Goal: Information Seeking & Learning: Learn about a topic

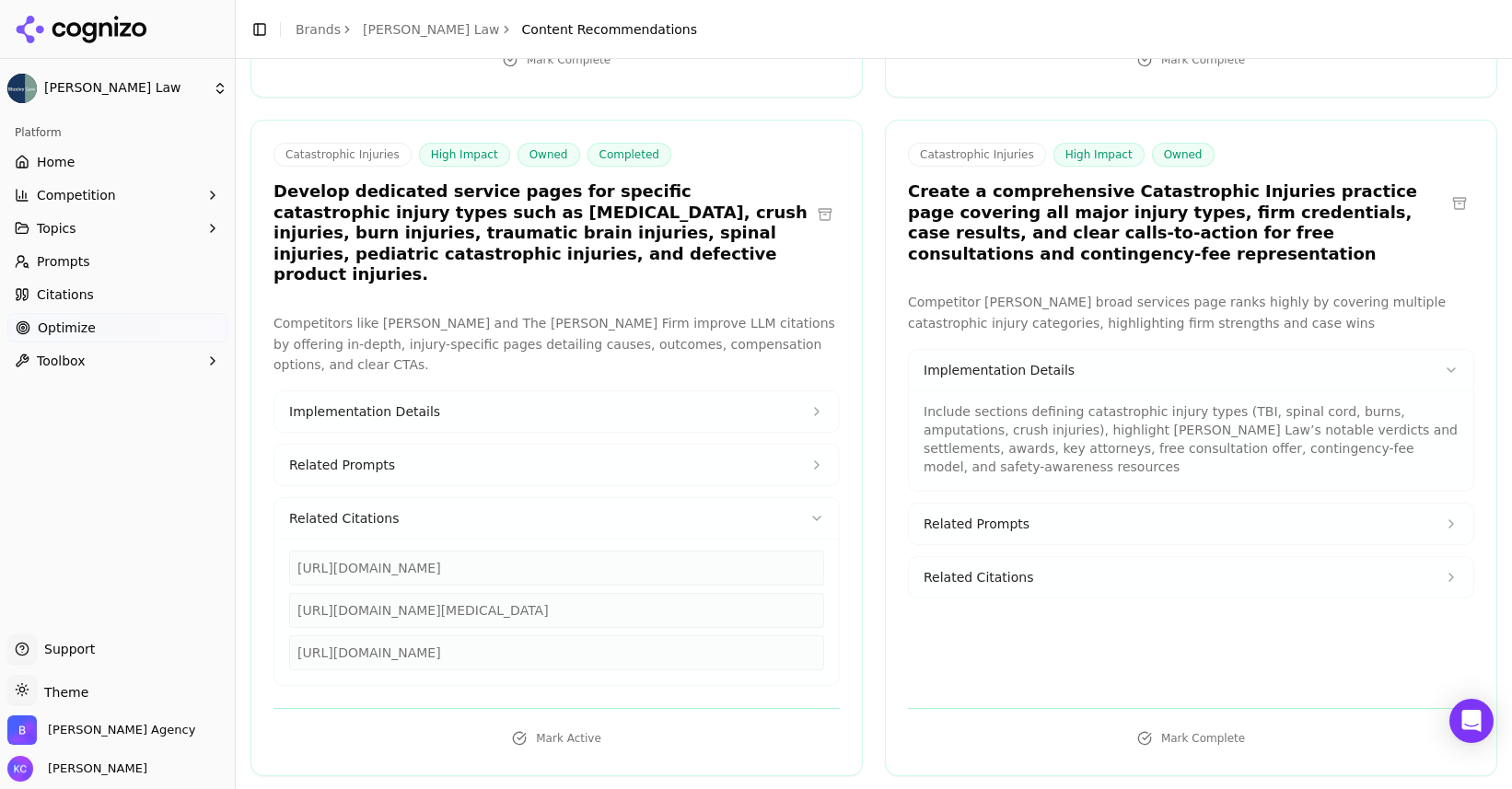
scroll to position [554, 0]
drag, startPoint x: 298, startPoint y: 609, endPoint x: 543, endPoint y: 643, distance: 247.3
click at [543, 643] on div "[URL][DOMAIN_NAME]" at bounding box center [557, 651] width 535 height 35
click at [409, 401] on span "Implementation Details" at bounding box center [364, 410] width 151 height 19
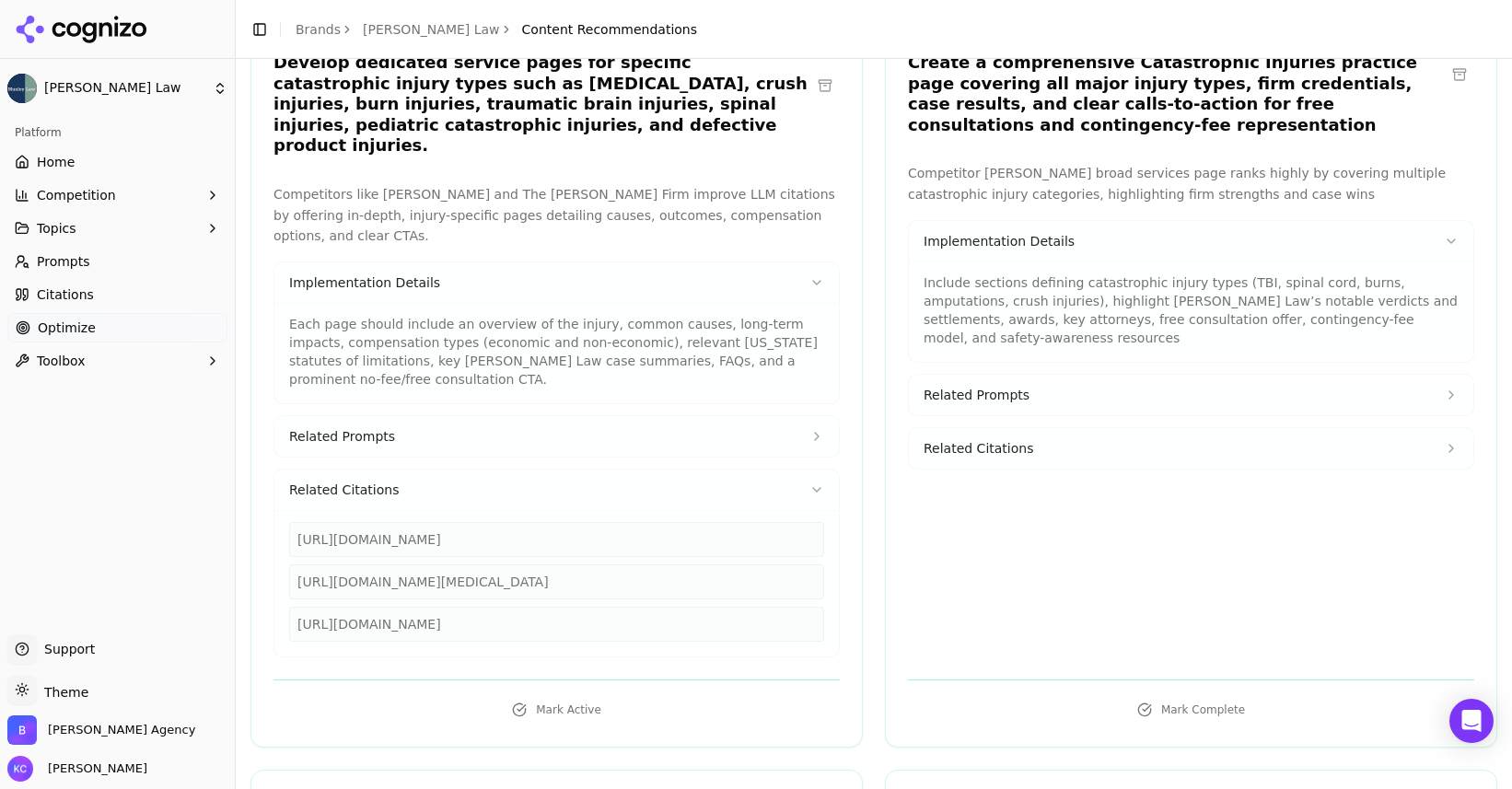
scroll to position [686, 0]
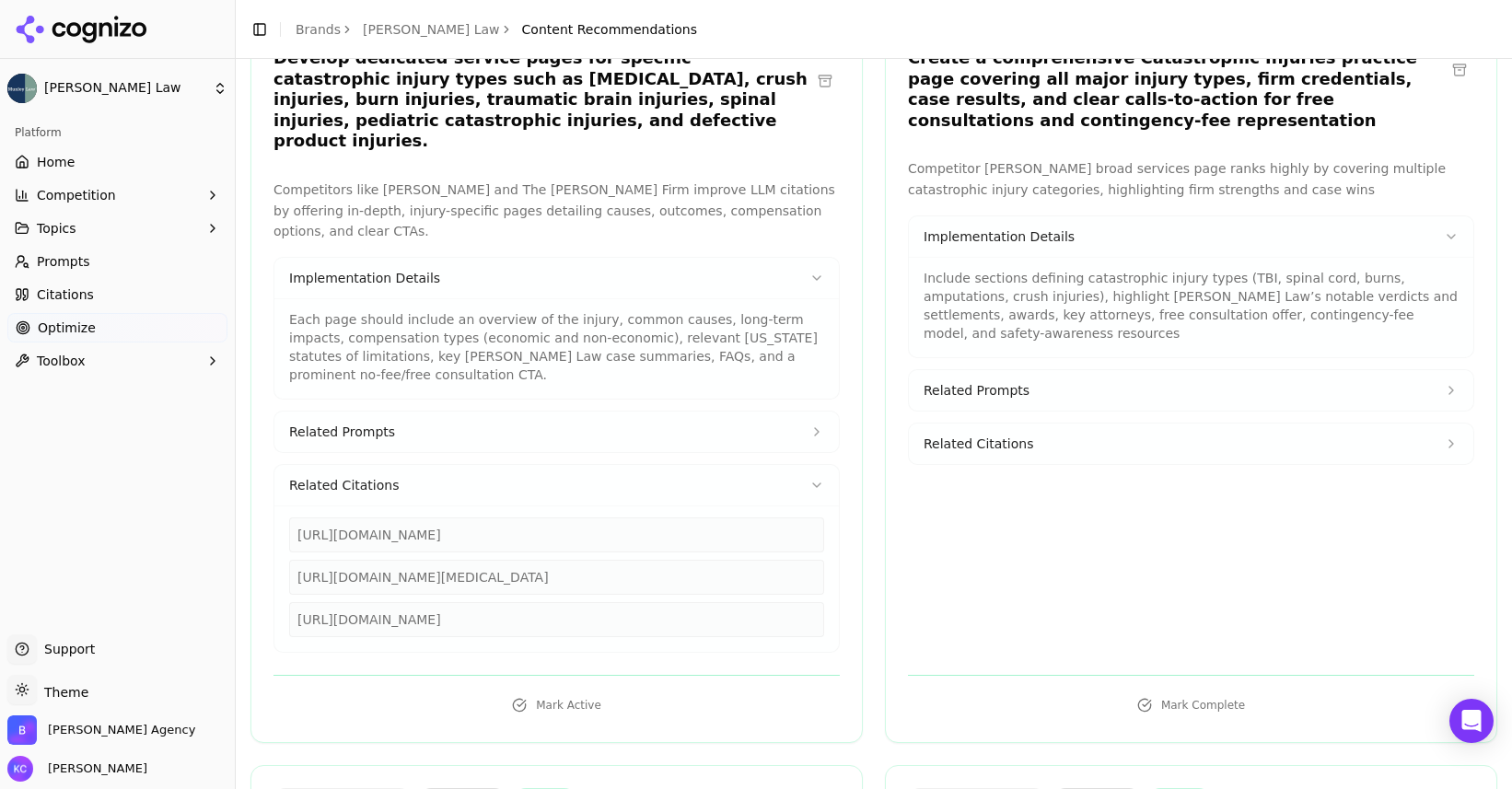
copy div "[URL][DOMAIN_NAME]"
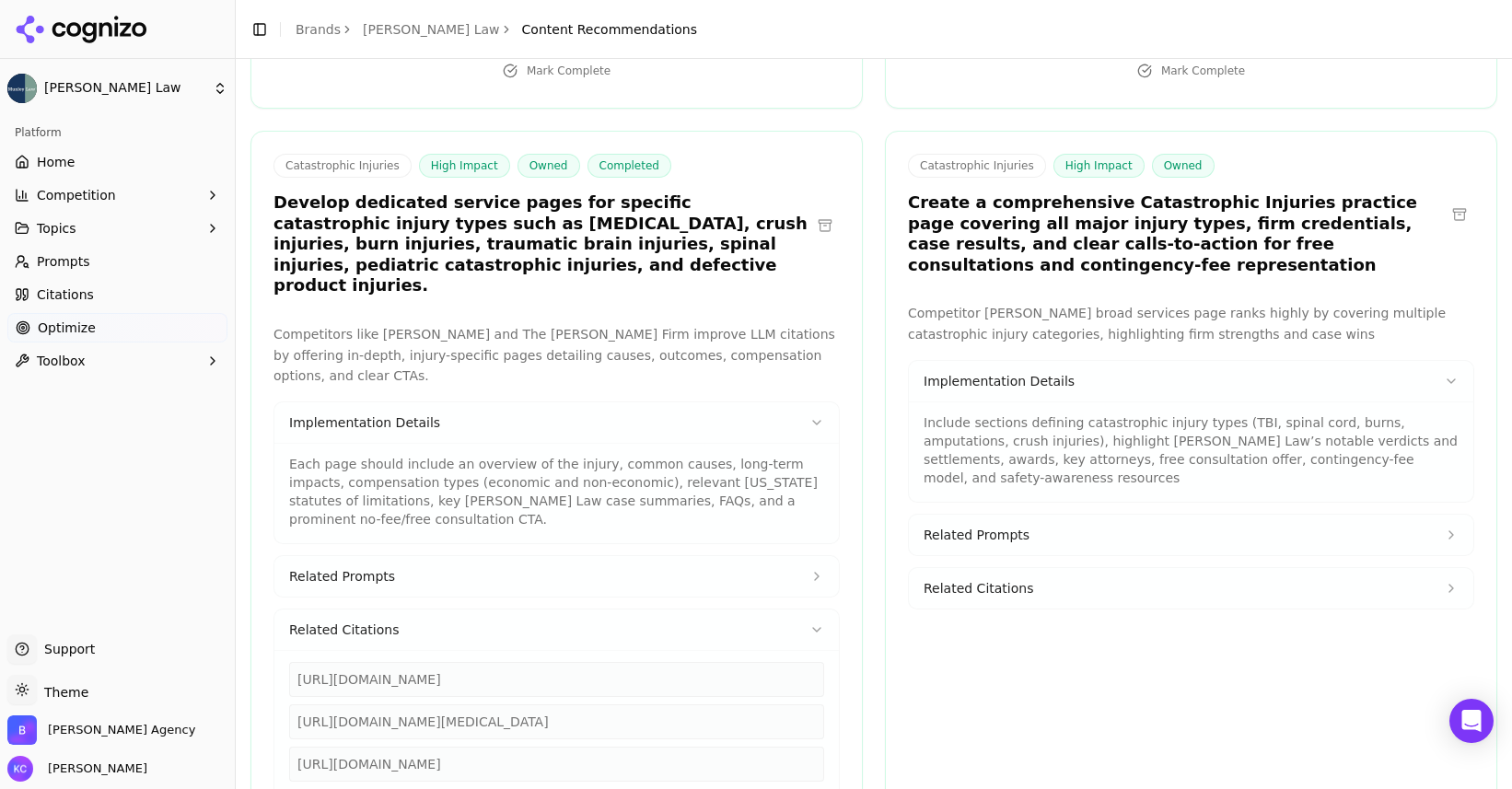
scroll to position [546, 0]
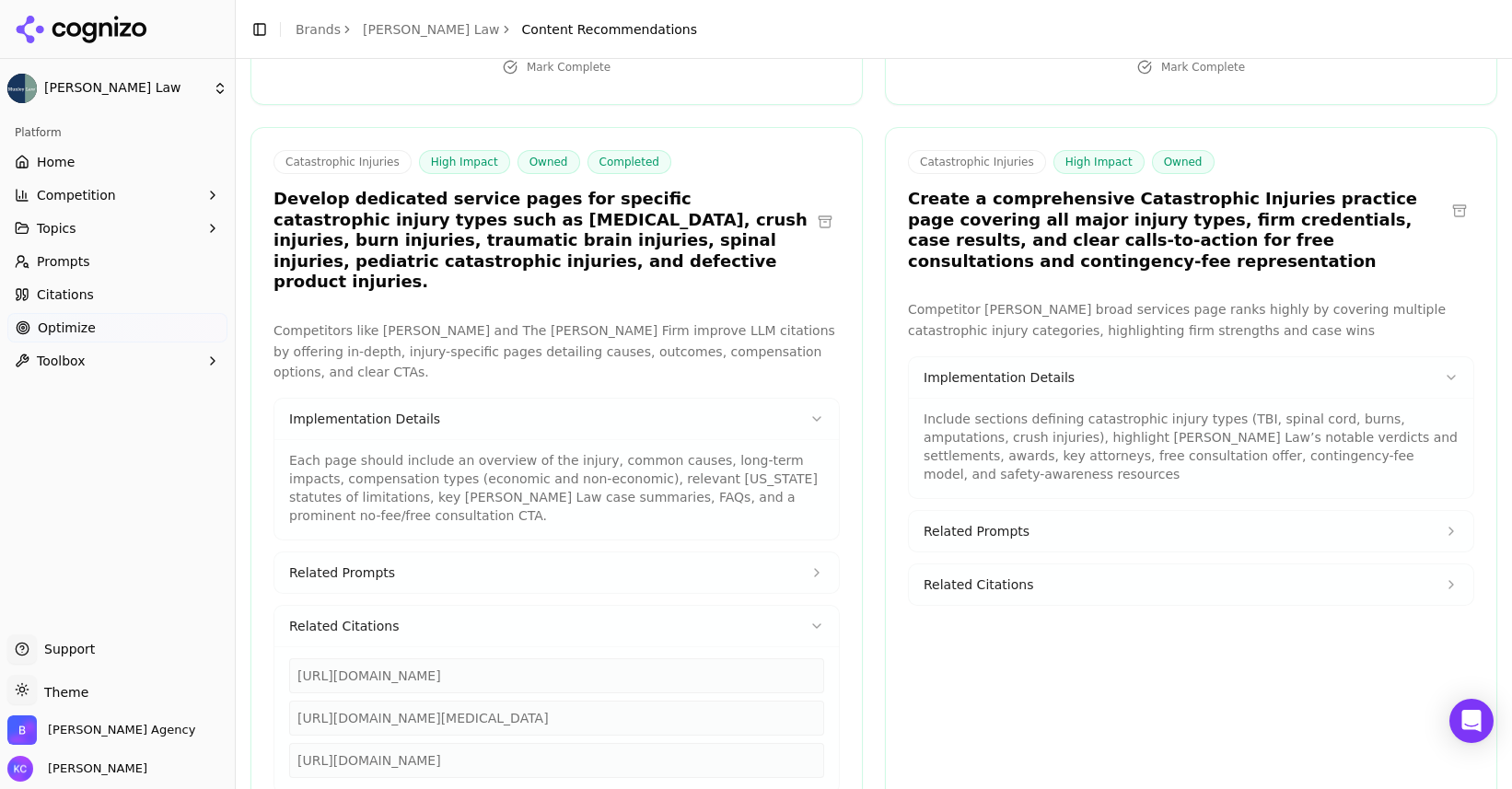
click at [530, 658] on div "[URL][DOMAIN_NAME]" at bounding box center [557, 676] width 535 height 35
drag, startPoint x: 298, startPoint y: 636, endPoint x: 713, endPoint y: 634, distance: 415.0
click at [713, 658] on div "[URL][DOMAIN_NAME]" at bounding box center [557, 676] width 535 height 35
copy div "[URL][DOMAIN_NAME]"
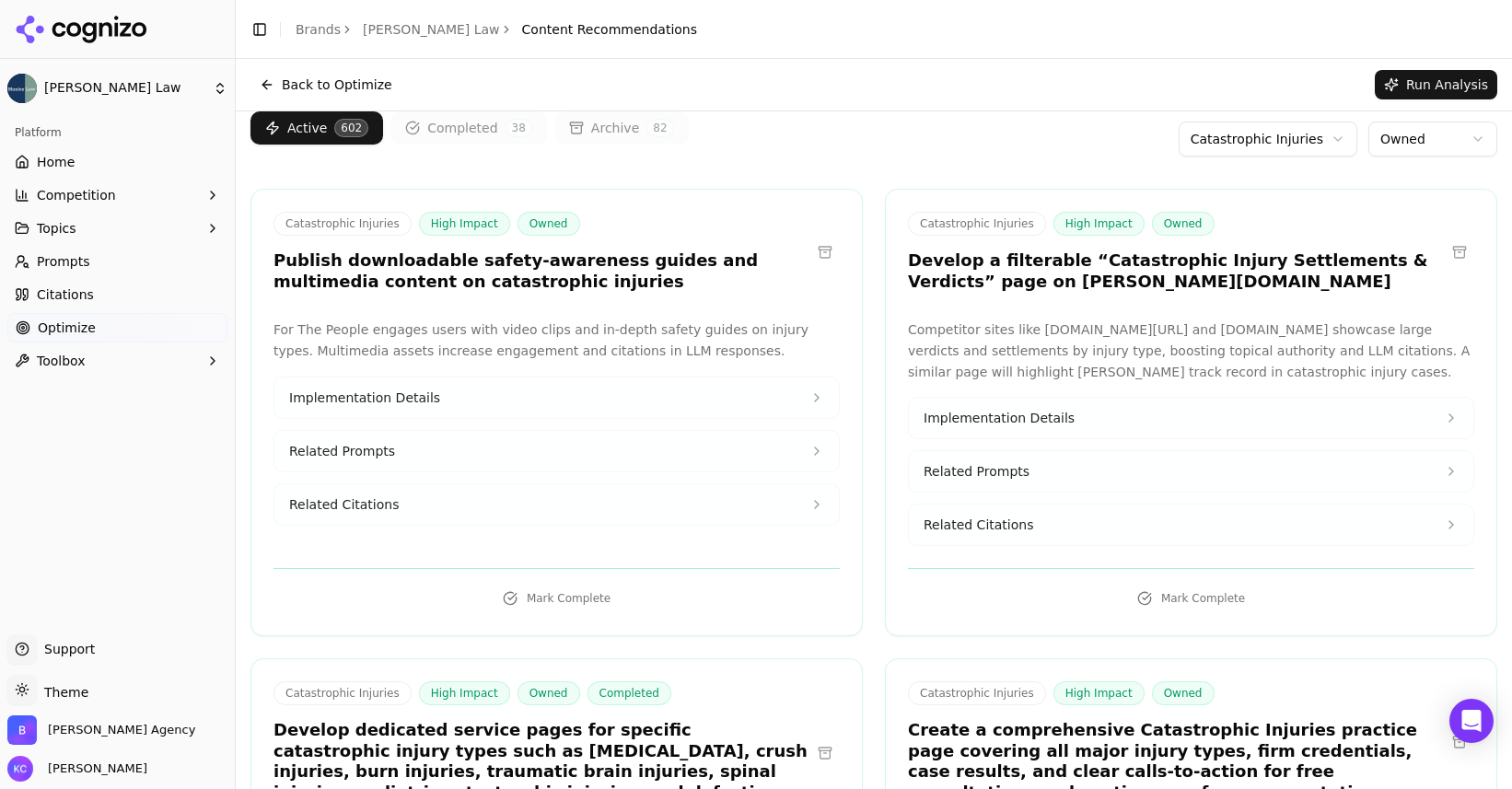
scroll to position [0, 0]
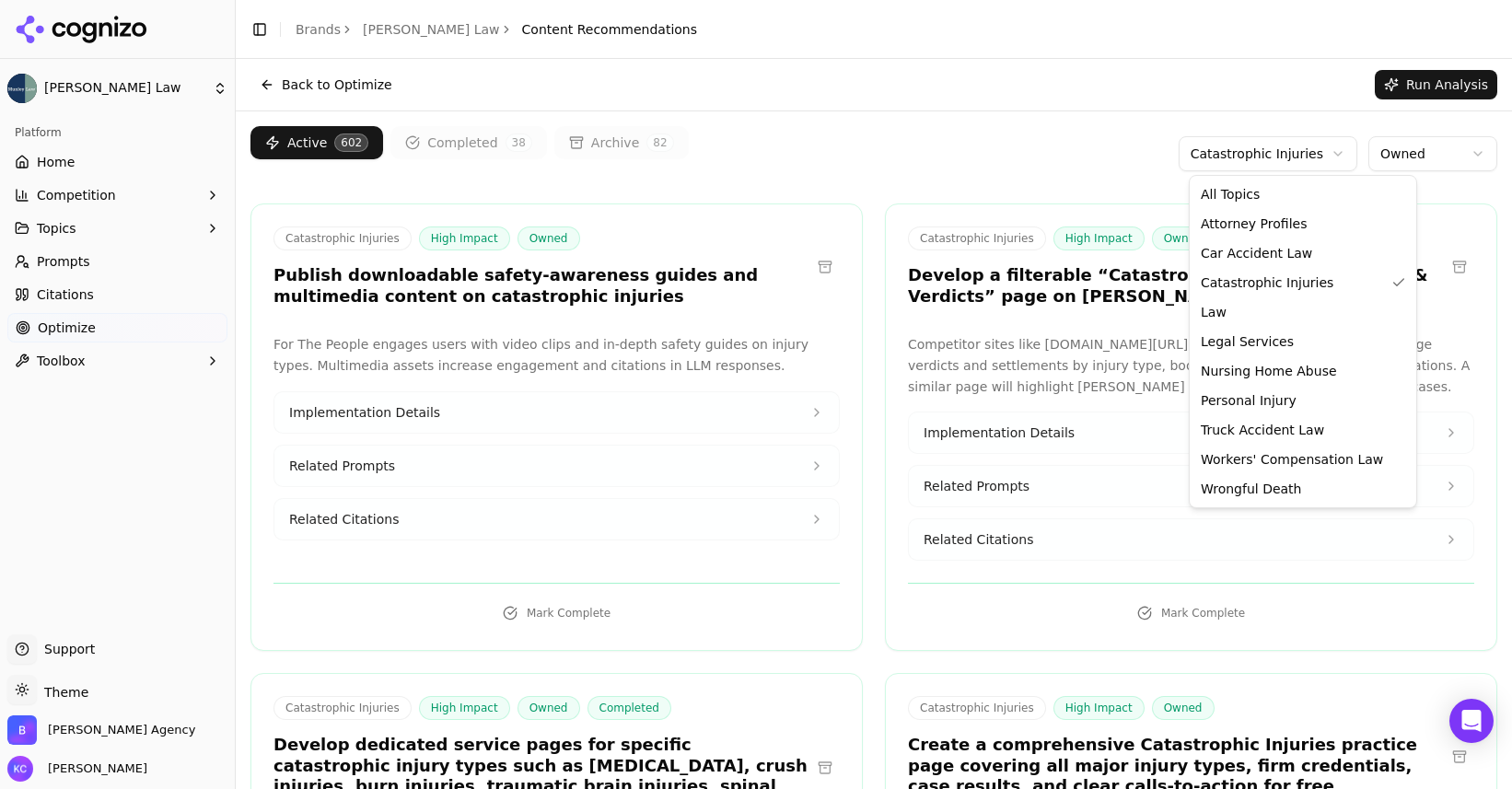
click at [1337, 149] on html "[PERSON_NAME] Law Platform Home Competition Topics Prompts Citations Optimize T…" at bounding box center [756, 394] width 1512 height 789
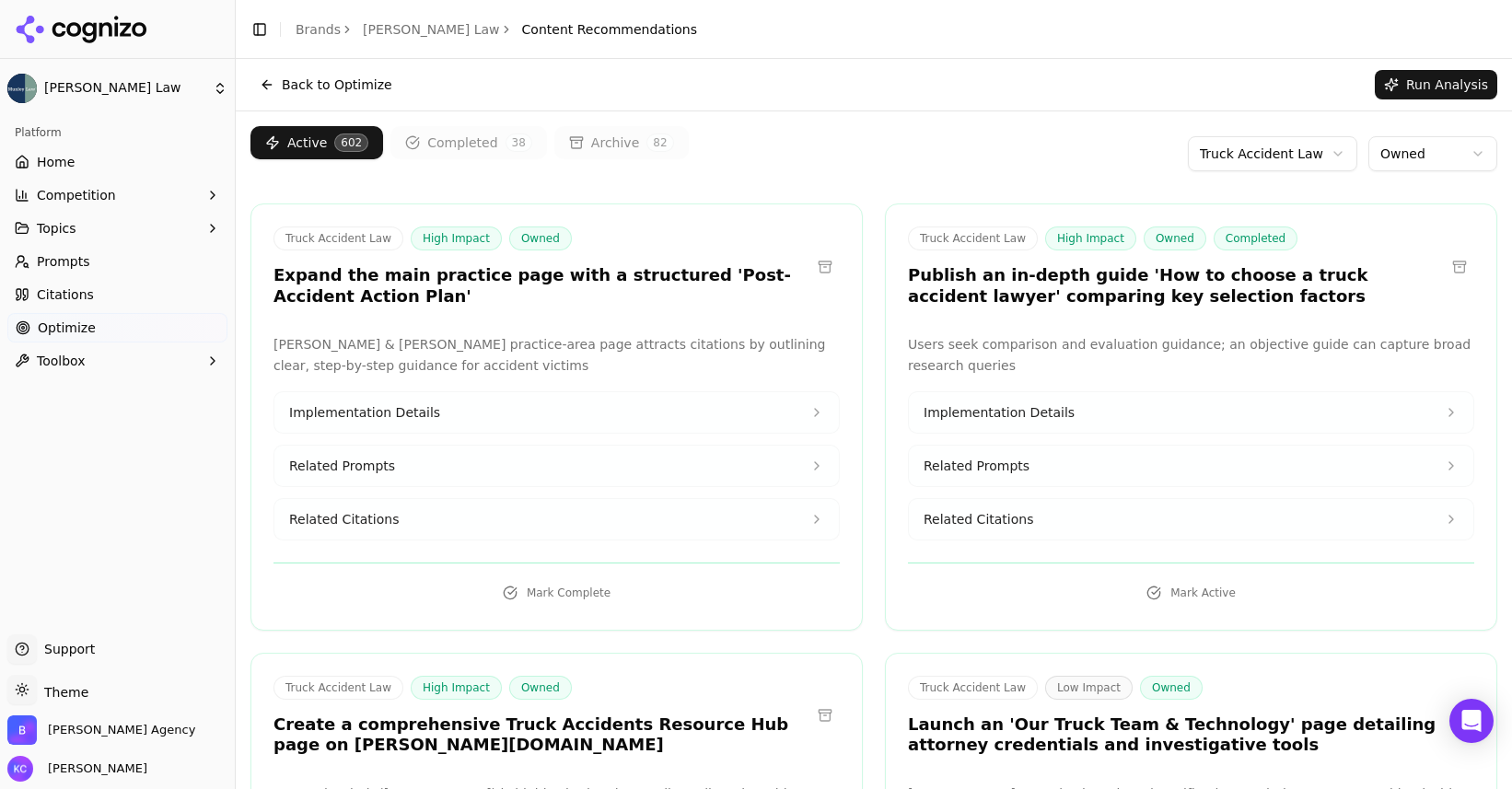
click at [365, 457] on span "Related Prompts" at bounding box center [342, 466] width 105 height 19
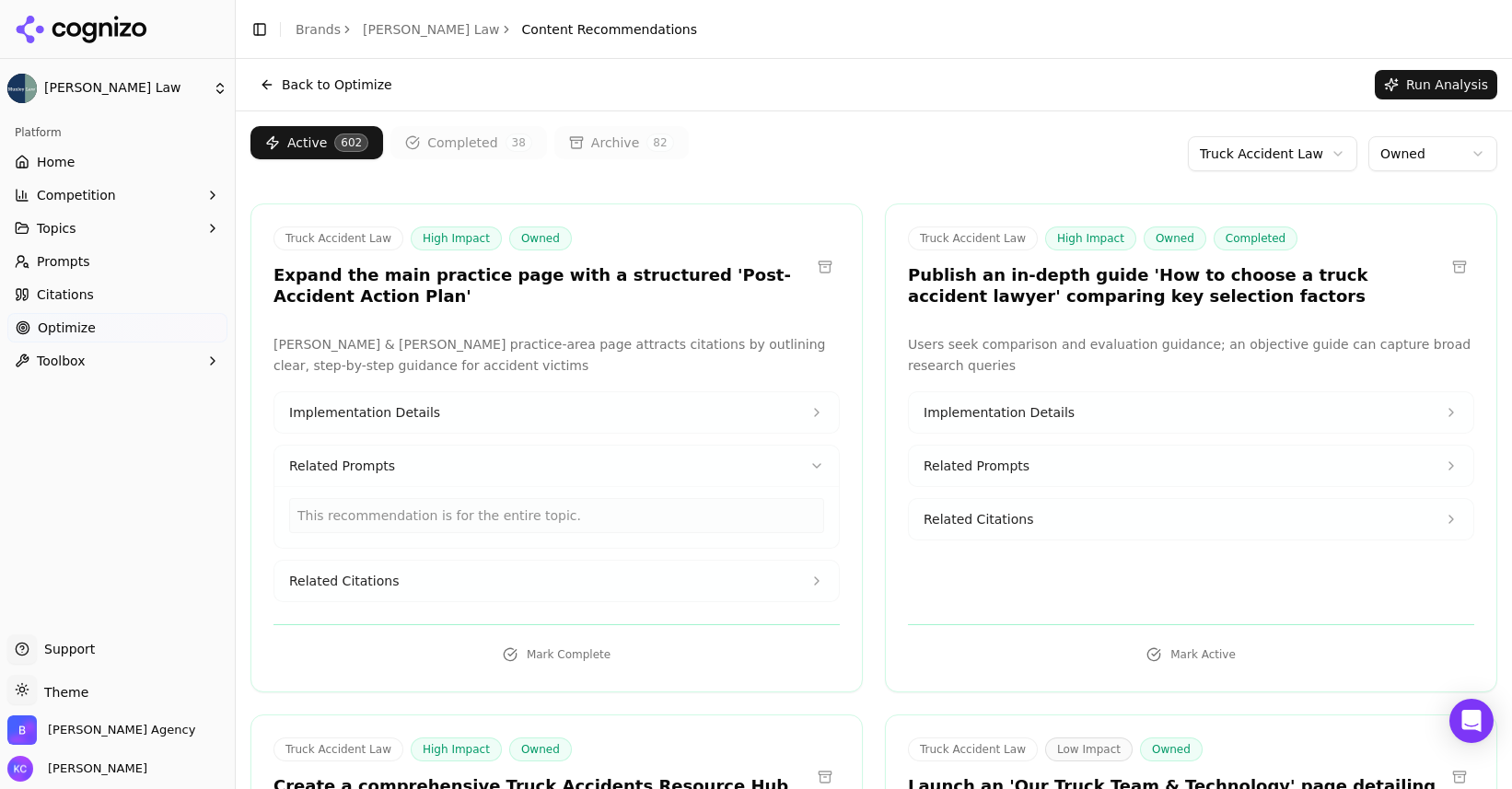
click at [406, 413] on span "Implementation Details" at bounding box center [364, 412] width 151 height 19
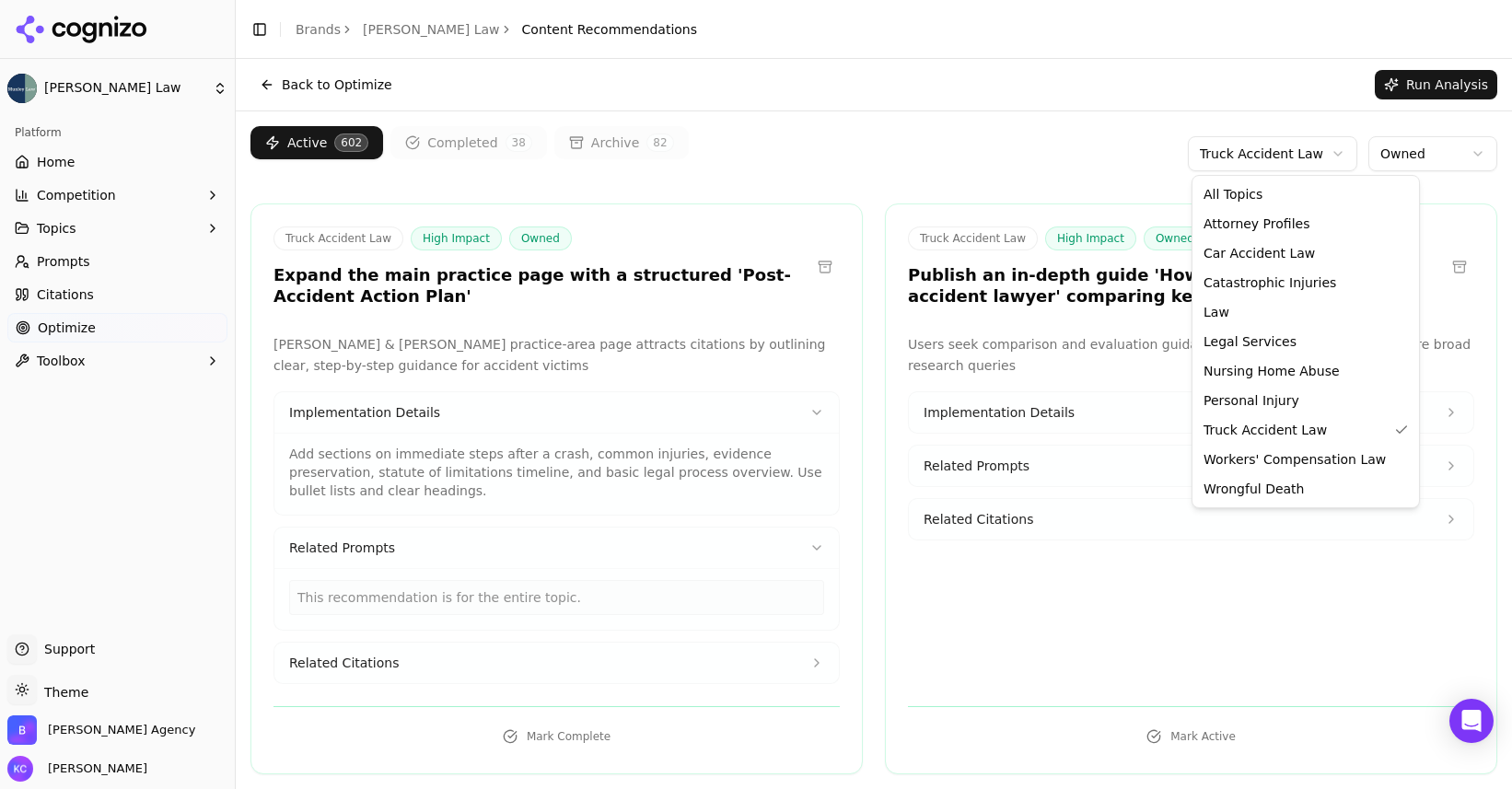
click at [1275, 151] on html "[PERSON_NAME] Law Platform Home Competition Topics Prompts Citations Optimize T…" at bounding box center [756, 394] width 1512 height 789
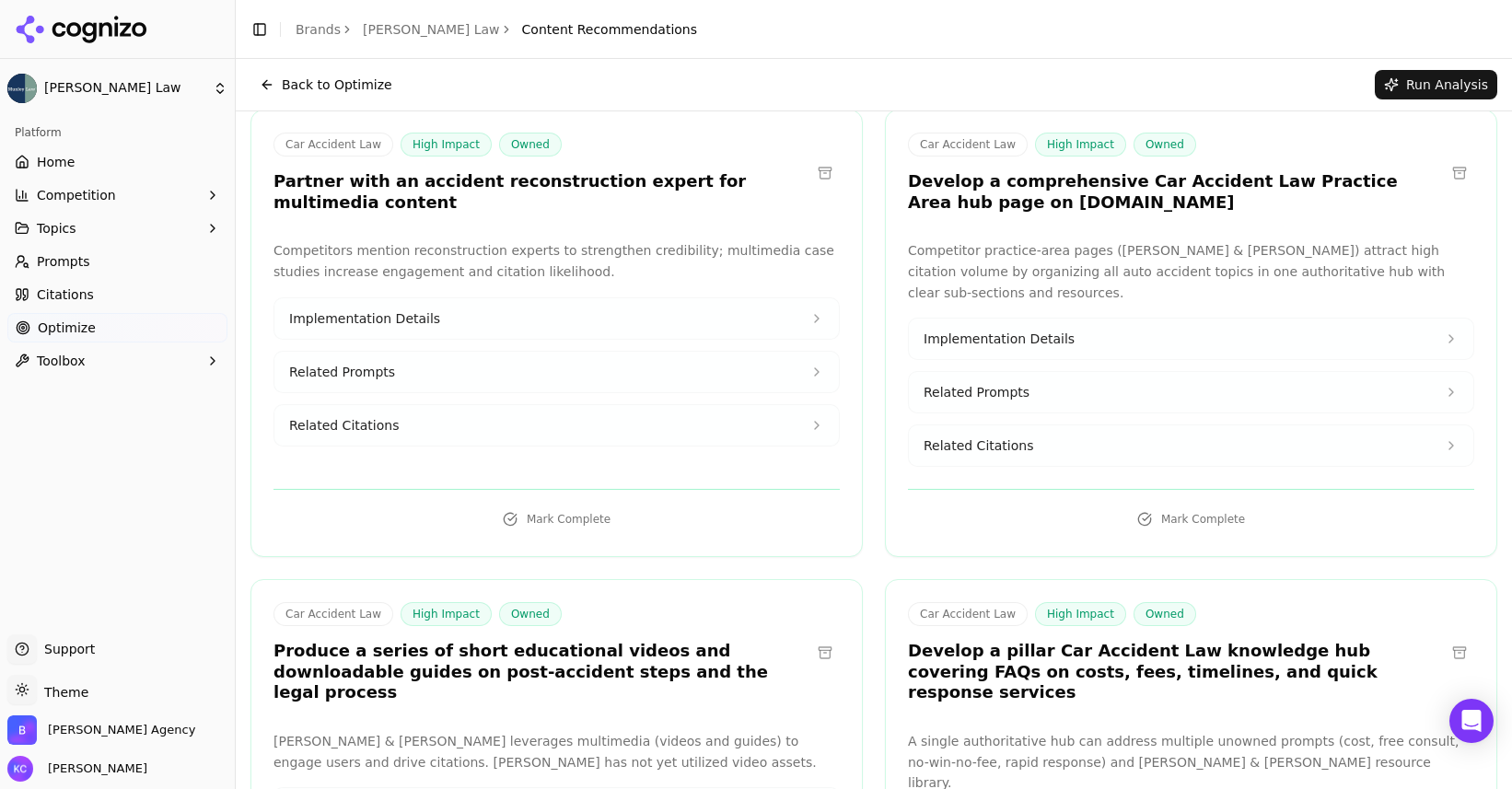
scroll to position [99, 0]
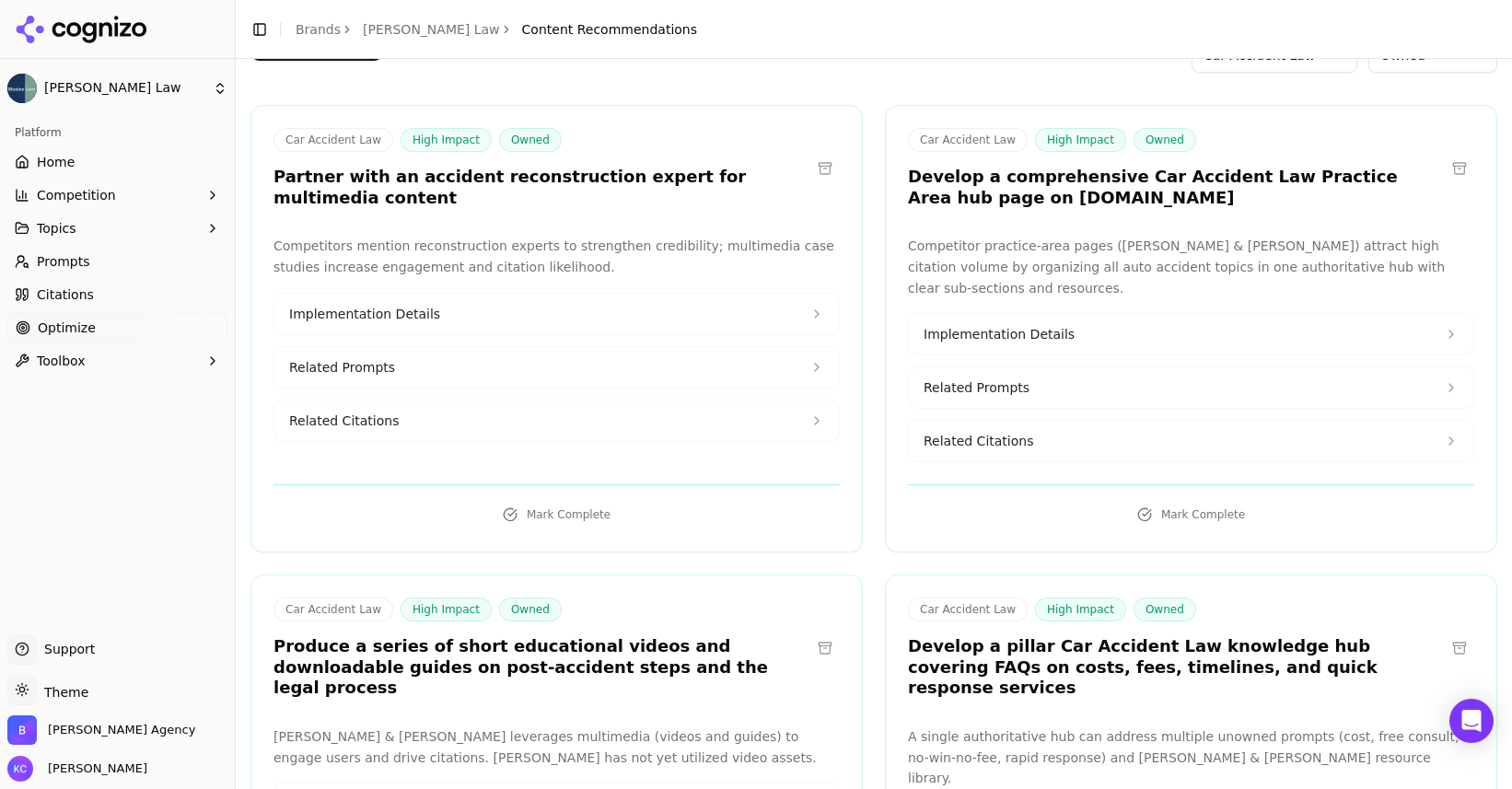
click at [1003, 329] on span "Implementation Details" at bounding box center [998, 334] width 151 height 19
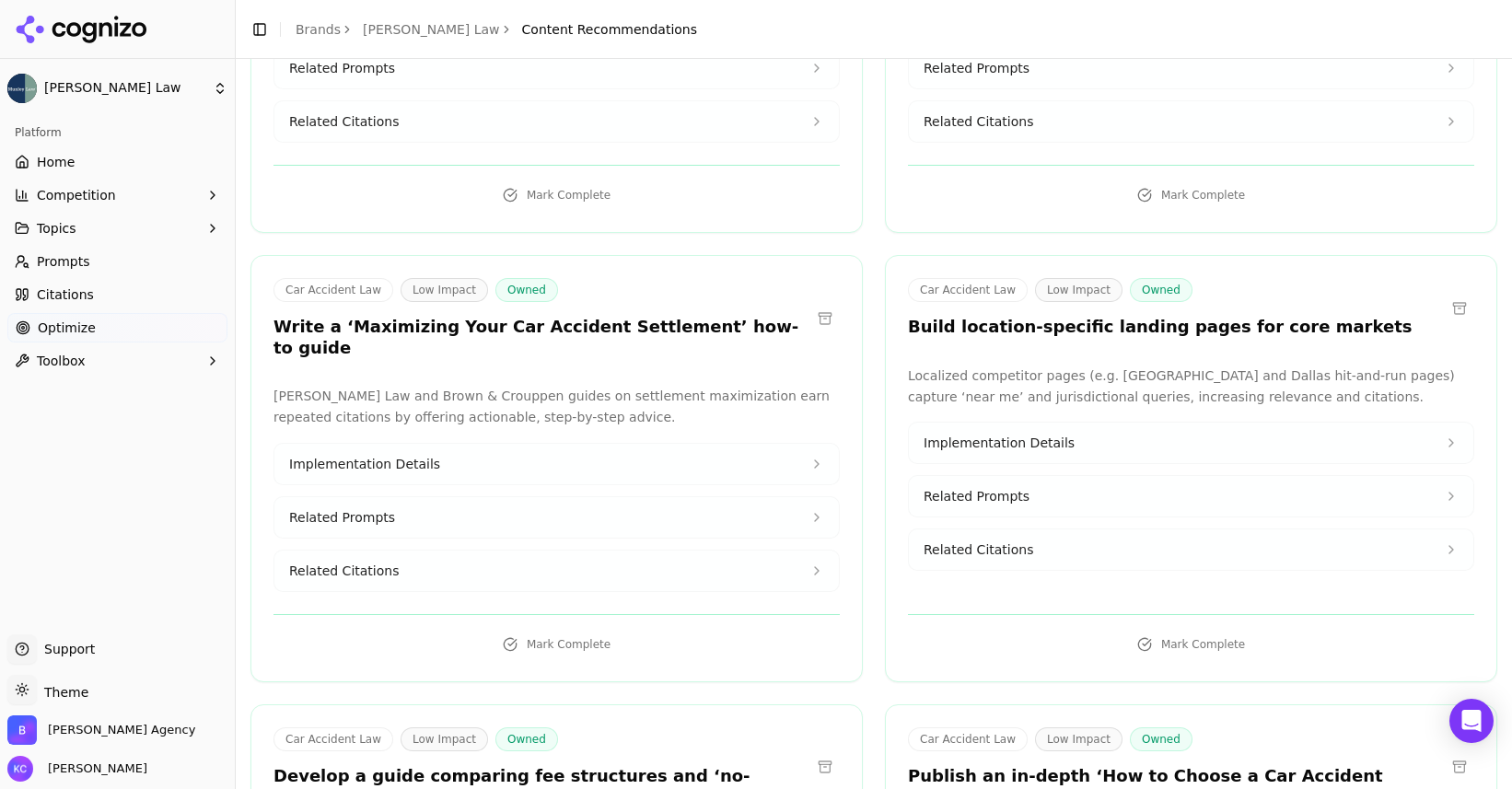
scroll to position [1909, 0]
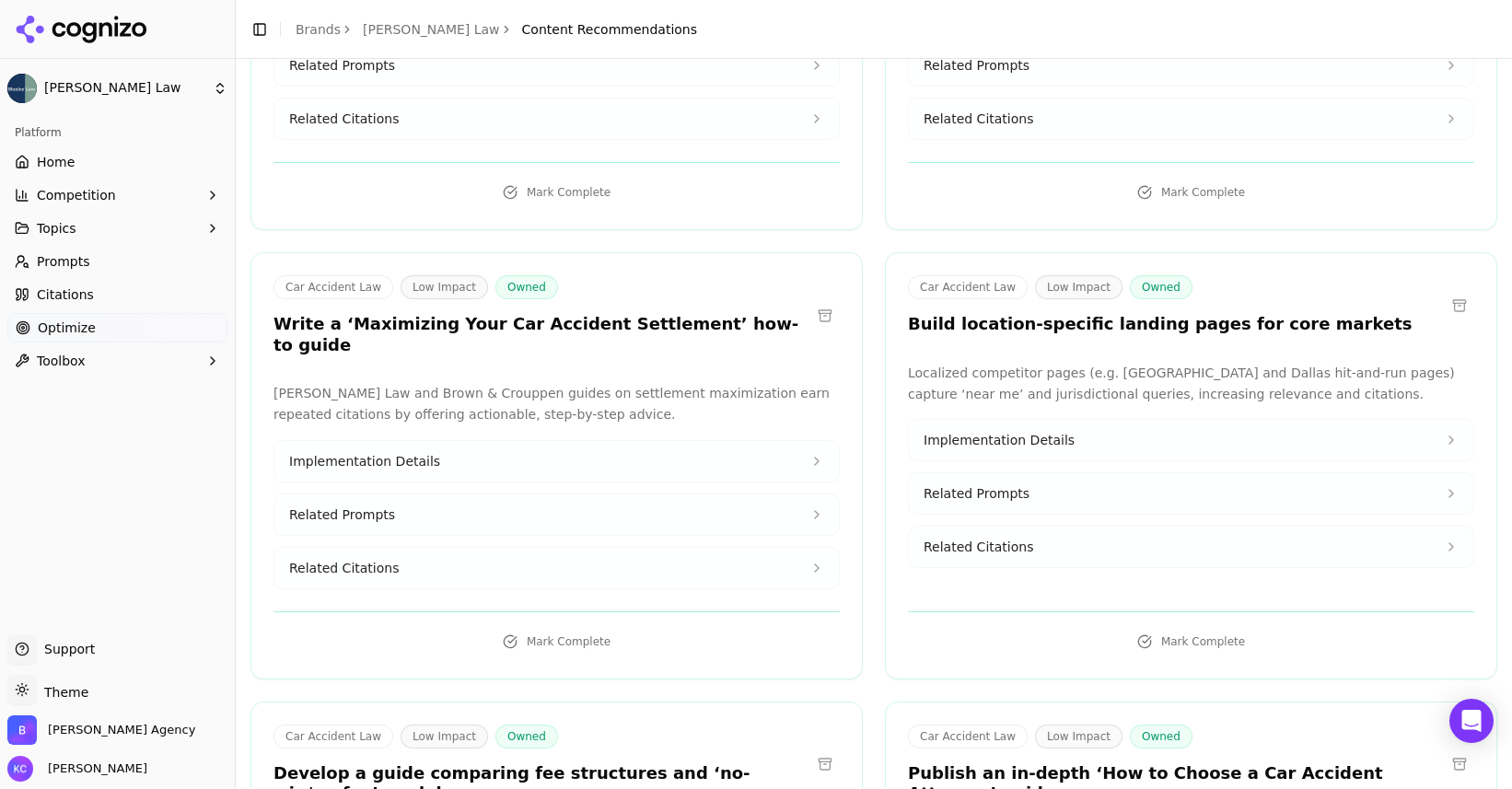
click at [387, 452] on span "Implementation Details" at bounding box center [364, 461] width 151 height 19
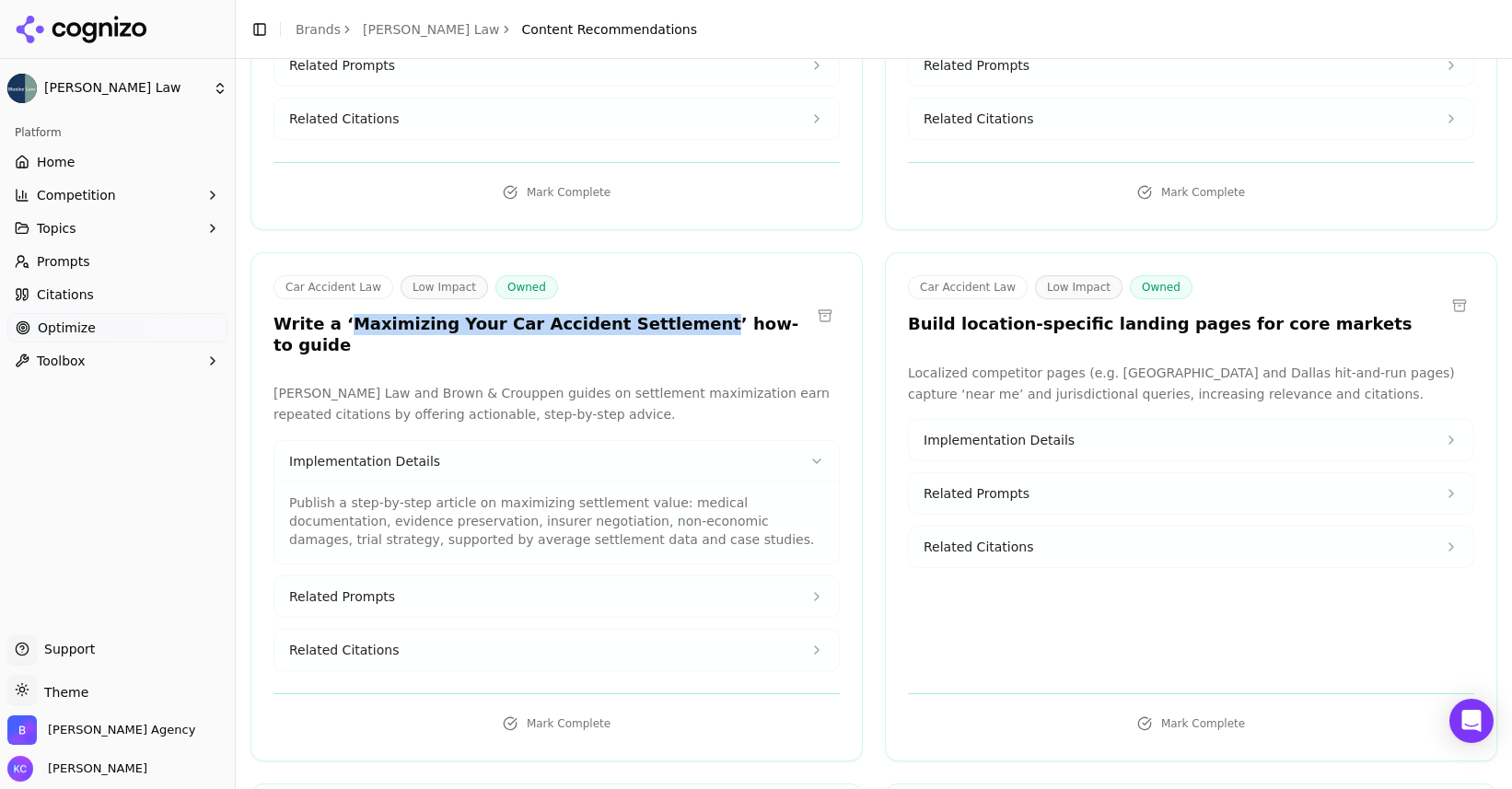
drag, startPoint x: 338, startPoint y: 264, endPoint x: 658, endPoint y: 268, distance: 320.0
click at [658, 313] on h3 "Write a ‘Maximizing Your Car Accident Settlement’ how-to guide" at bounding box center [542, 334] width 537 height 41
copy h3 "Maximizing Your Car Accident Settlement"
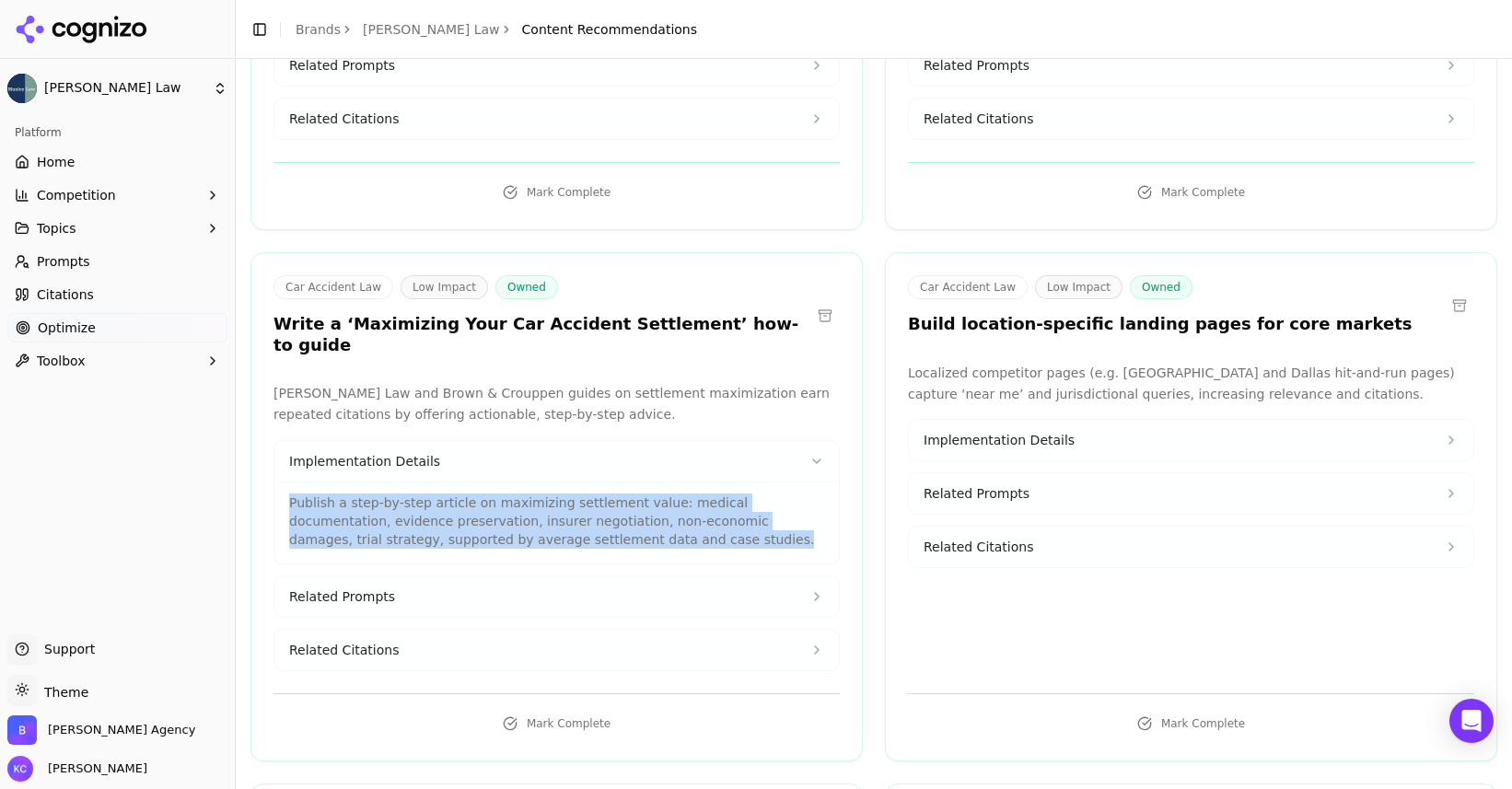
drag, startPoint x: 291, startPoint y: 420, endPoint x: 706, endPoint y: 452, distance: 416.2
click at [706, 493] on p "Publish a step-by-step article on maximizing settlement value: medical document…" at bounding box center [557, 520] width 535 height 56
copy p "Publish a step-by-step article on maximizing settlement value: medical document…"
click at [313, 587] on span "Related Prompts" at bounding box center [342, 596] width 105 height 19
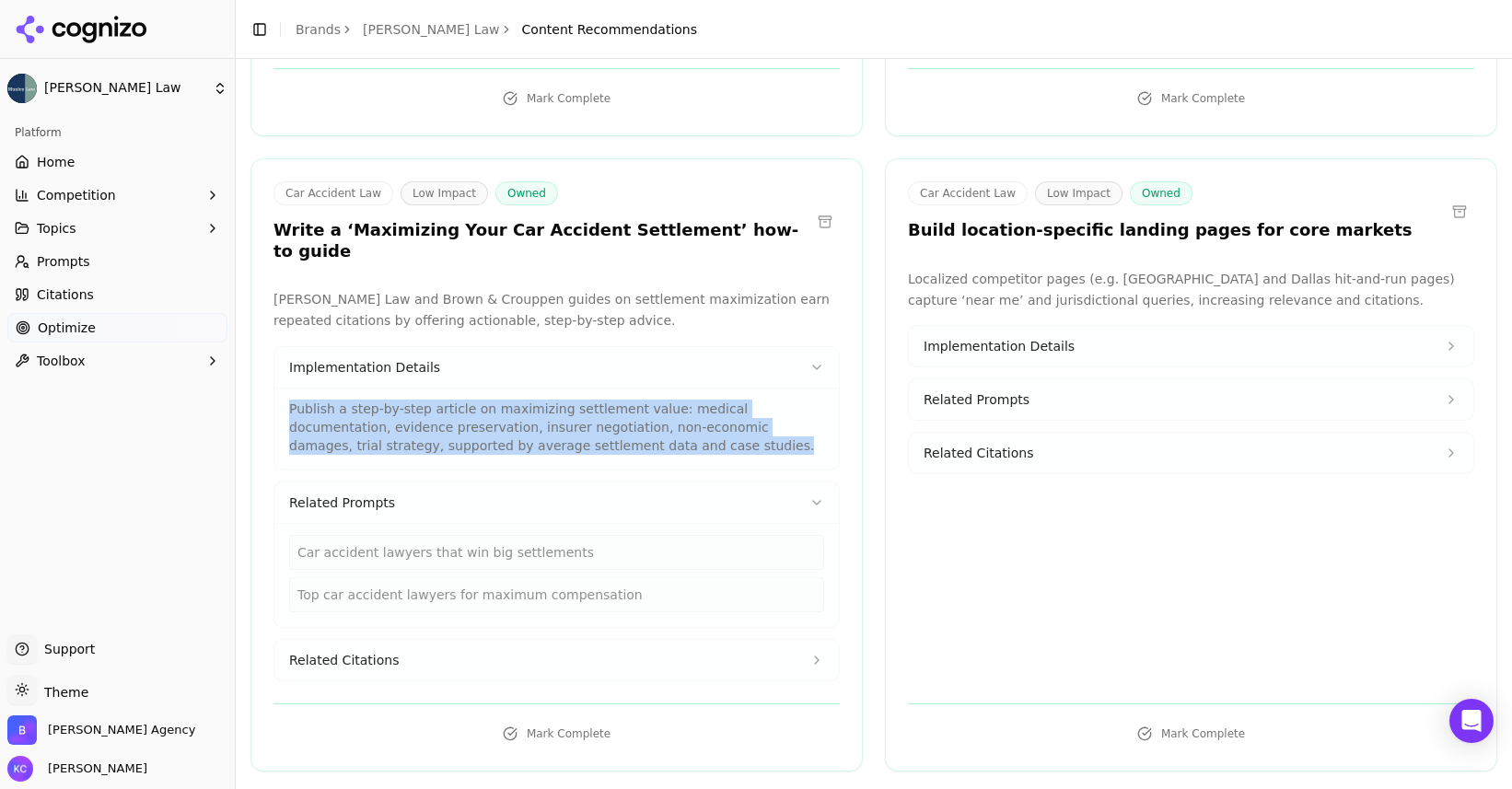
scroll to position [2008, 0]
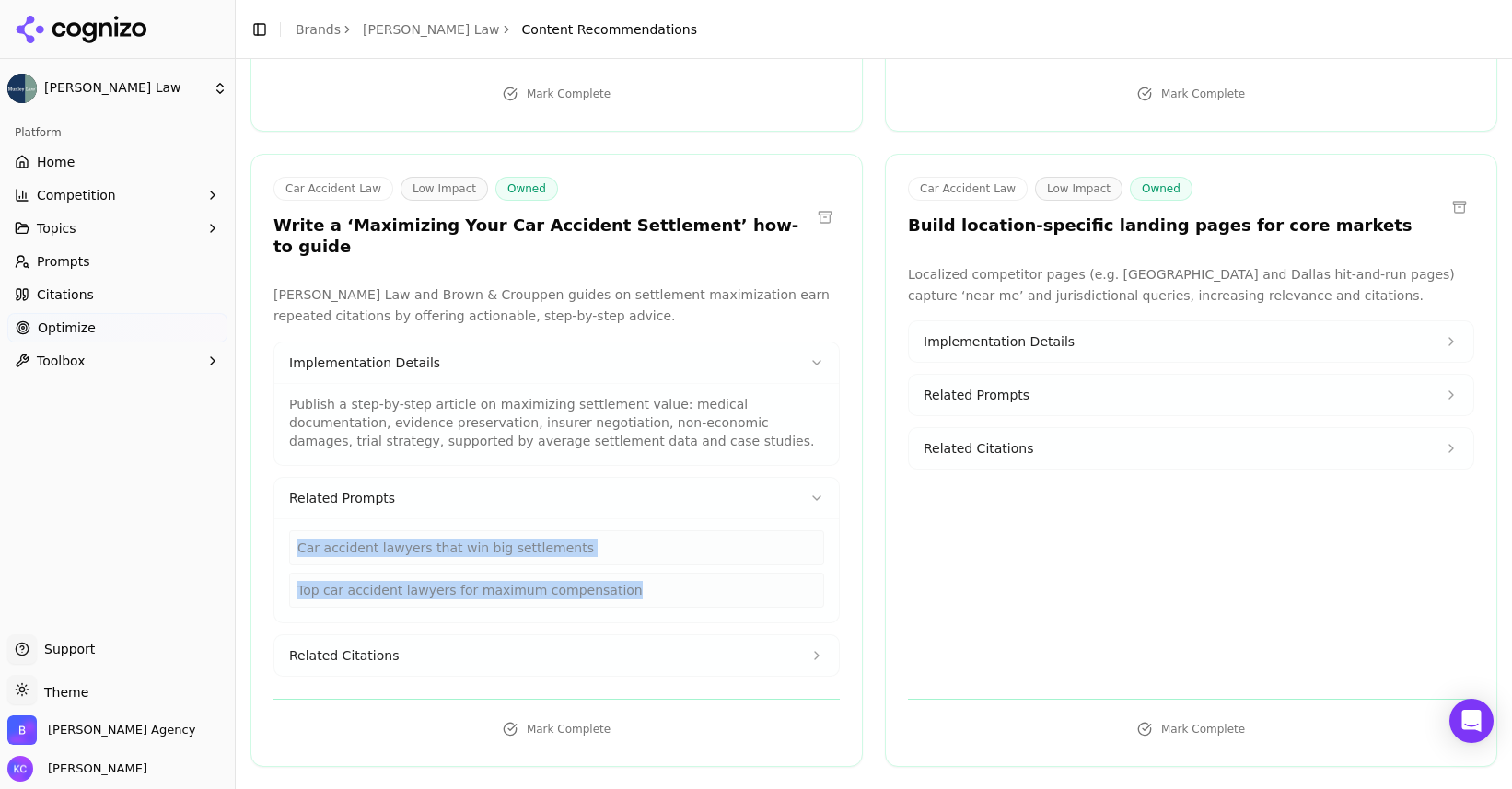
drag, startPoint x: 297, startPoint y: 460, endPoint x: 648, endPoint y: 516, distance: 355.4
click at [648, 530] on div "Car accident lawyers that win big settlements Top car accident lawyers for maxi…" at bounding box center [557, 568] width 535 height 77
copy div "Car accident lawyers that win big settlements Top car accident lawyers for maxi…"
click at [1060, 332] on span "Implementation Details" at bounding box center [998, 341] width 151 height 19
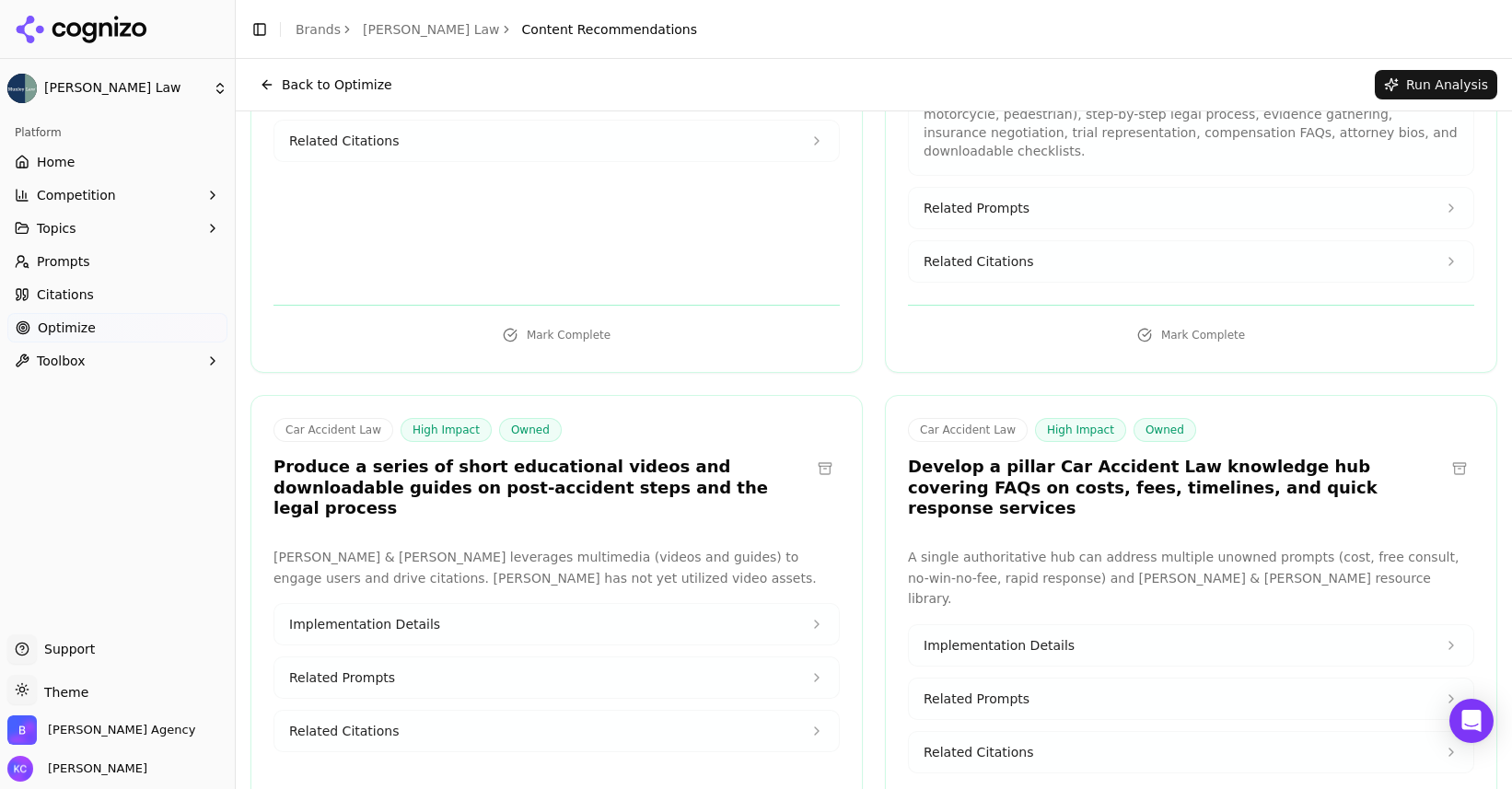
scroll to position [0, 0]
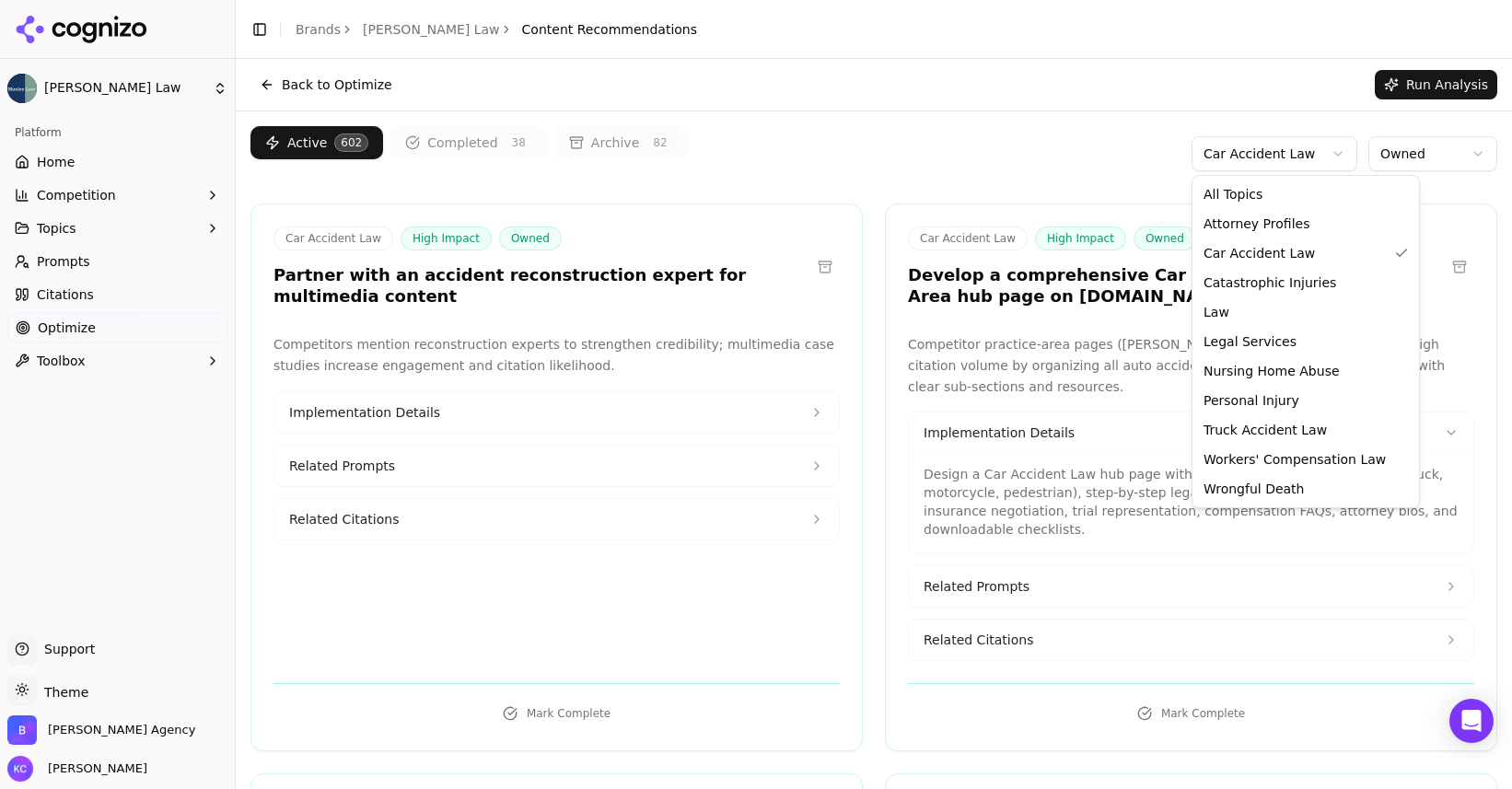
click at [1291, 150] on html "[PERSON_NAME] Law Platform Home Competition Topics Prompts Citations Optimize T…" at bounding box center [756, 394] width 1512 height 789
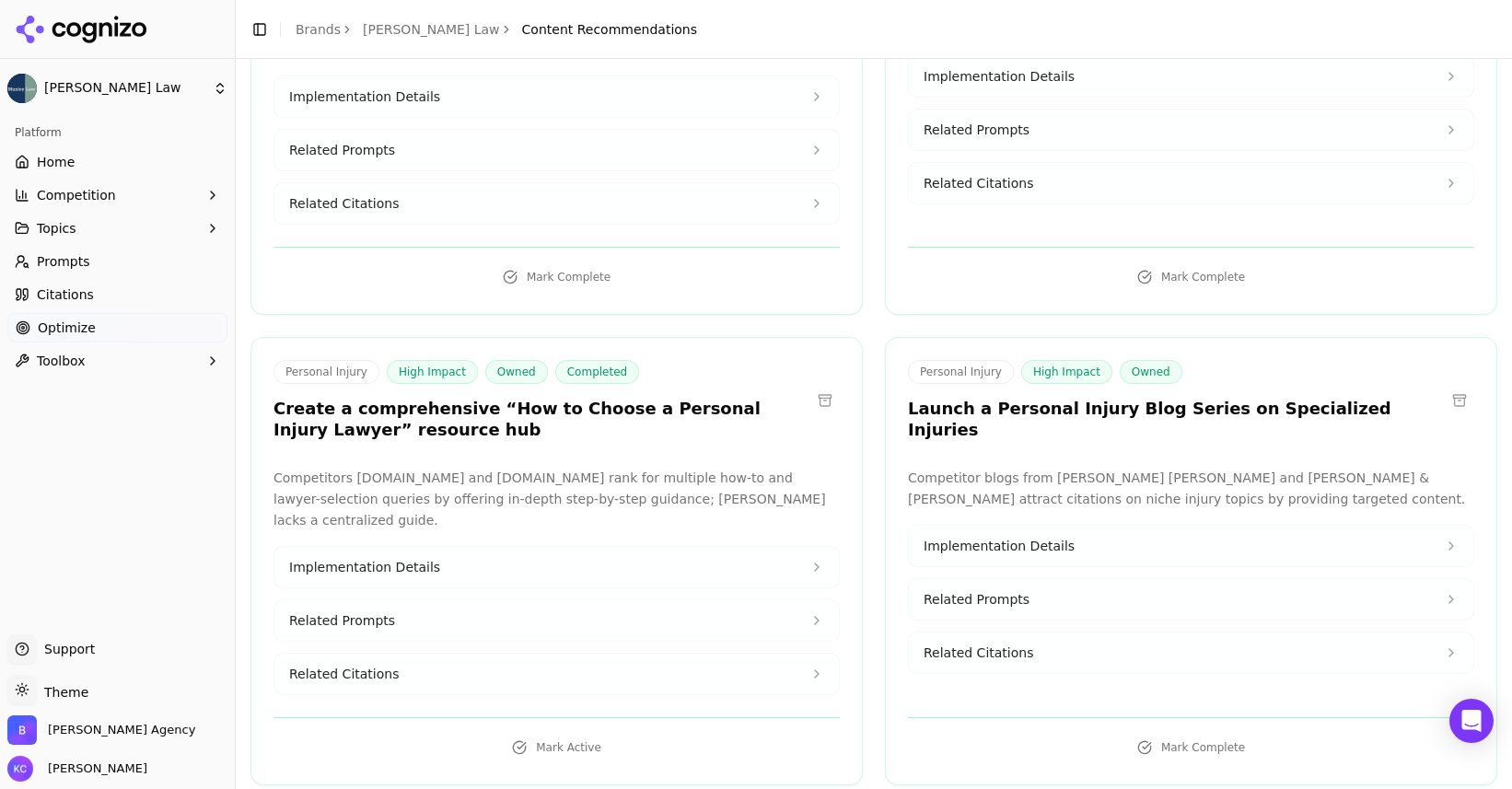
scroll to position [353, 0]
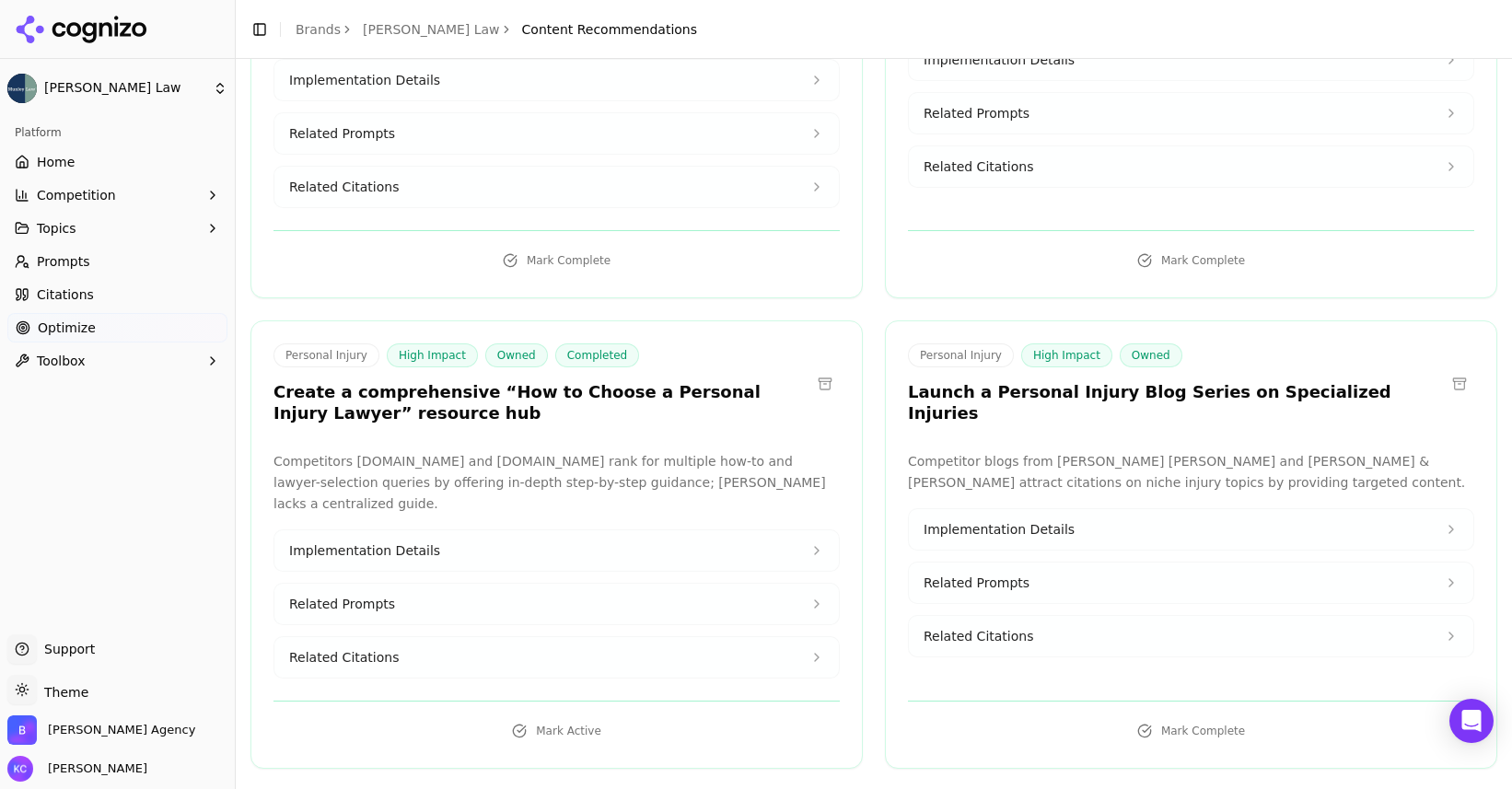
click at [987, 573] on span "Related Prompts" at bounding box center [976, 582] width 105 height 19
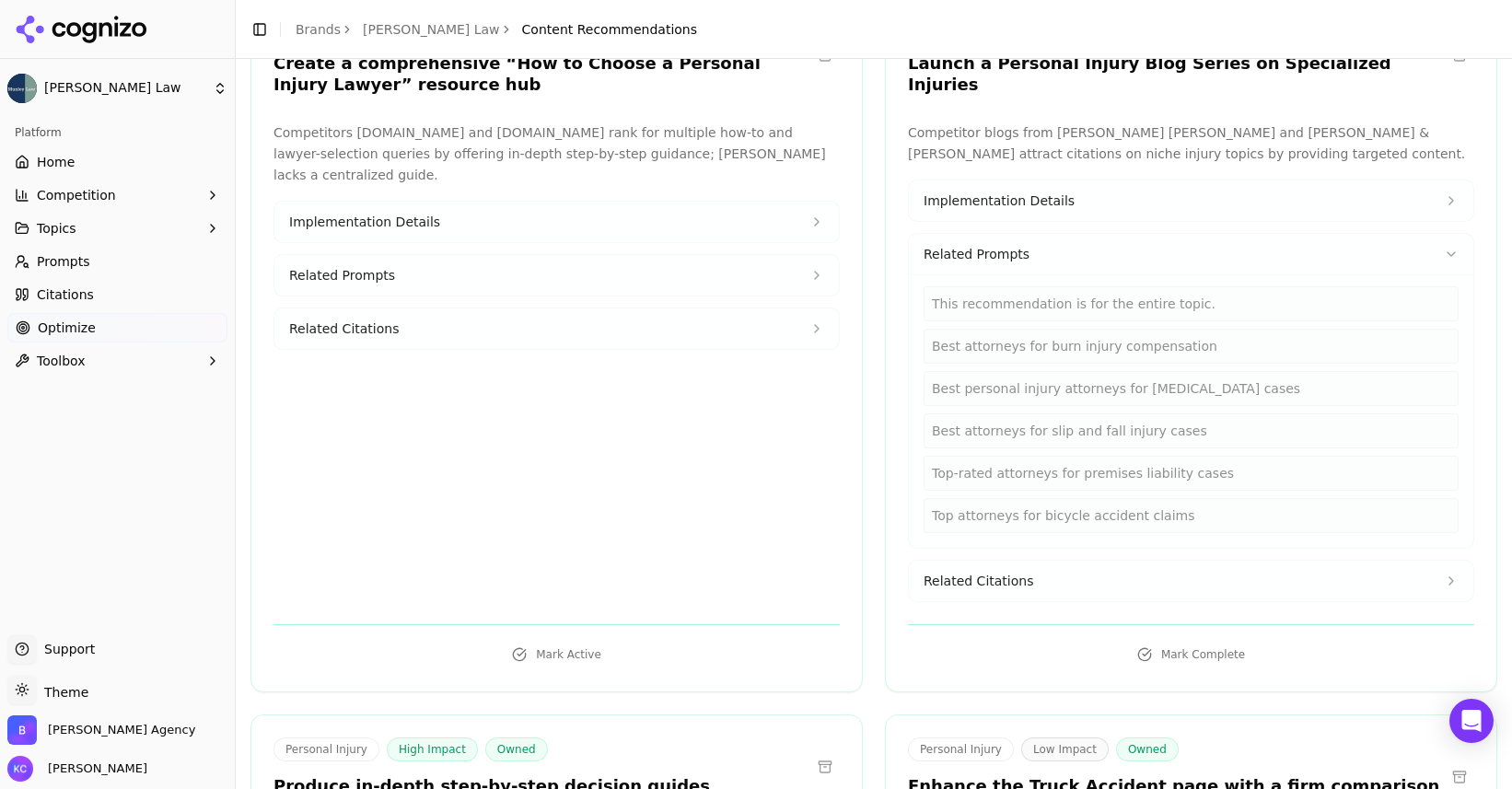
scroll to position [682, 0]
click at [987, 570] on span "Related Citations" at bounding box center [978, 579] width 109 height 19
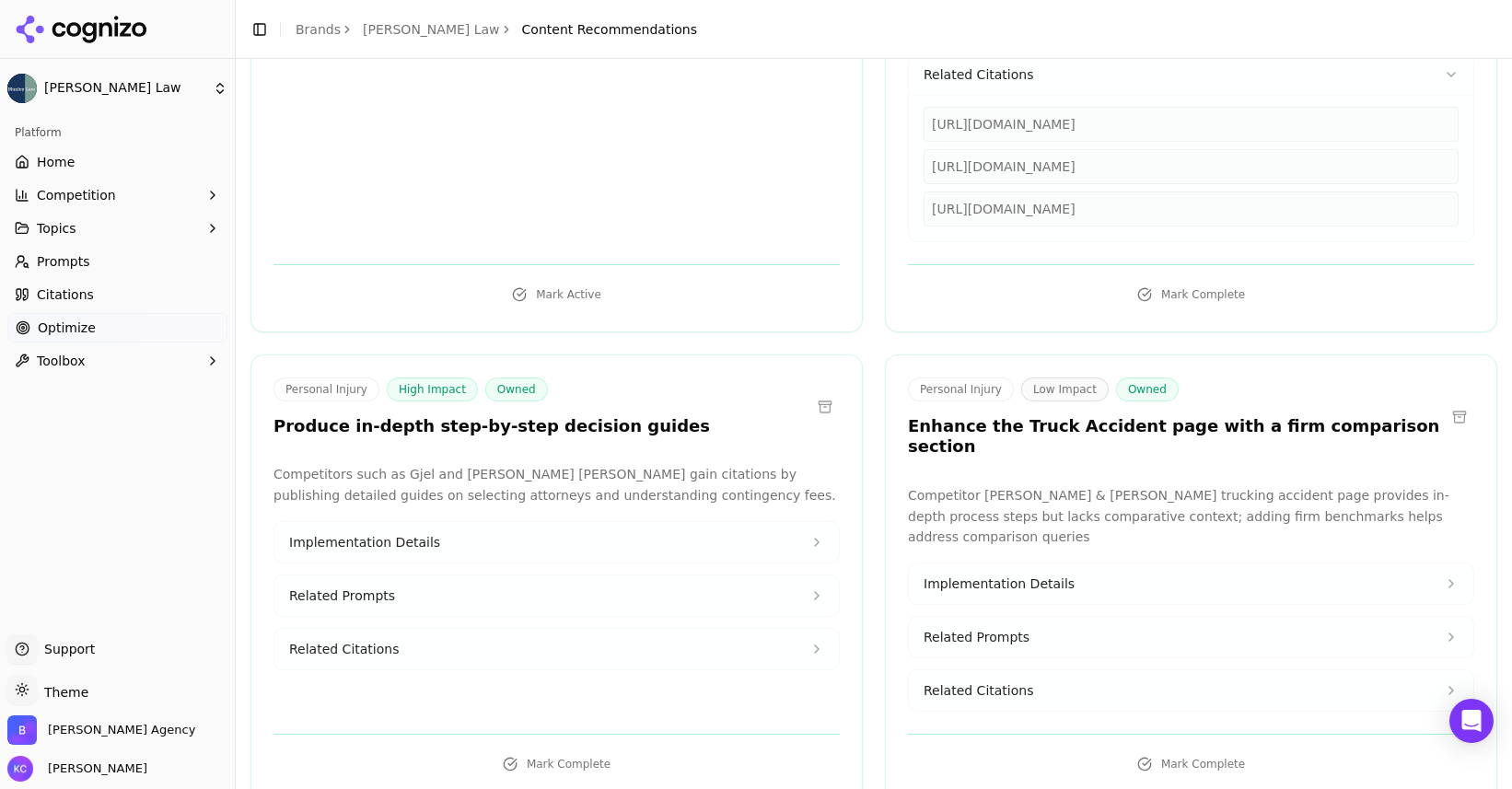
scroll to position [1193, 0]
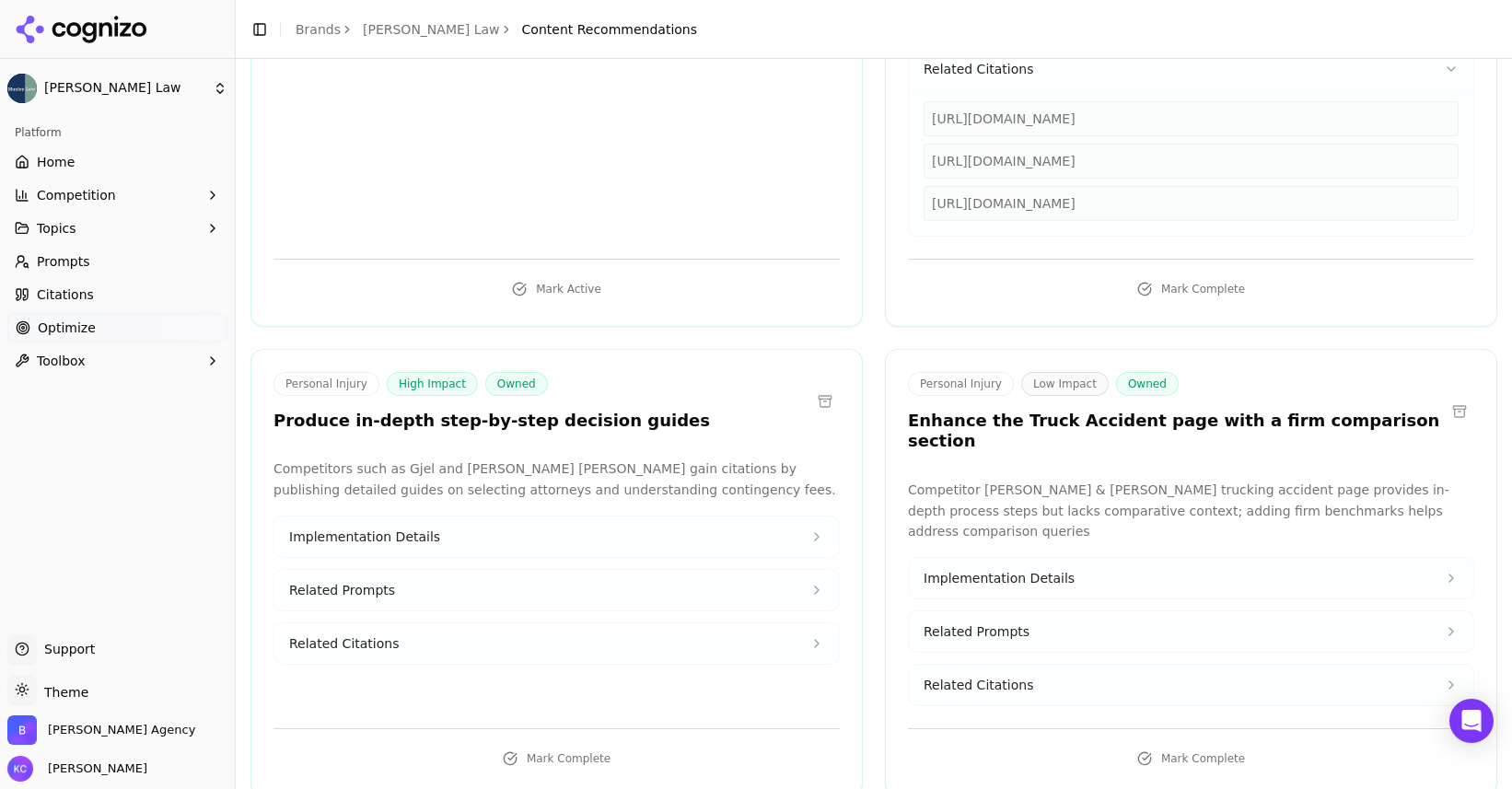
click at [386, 527] on span "Implementation Details" at bounding box center [364, 536] width 151 height 19
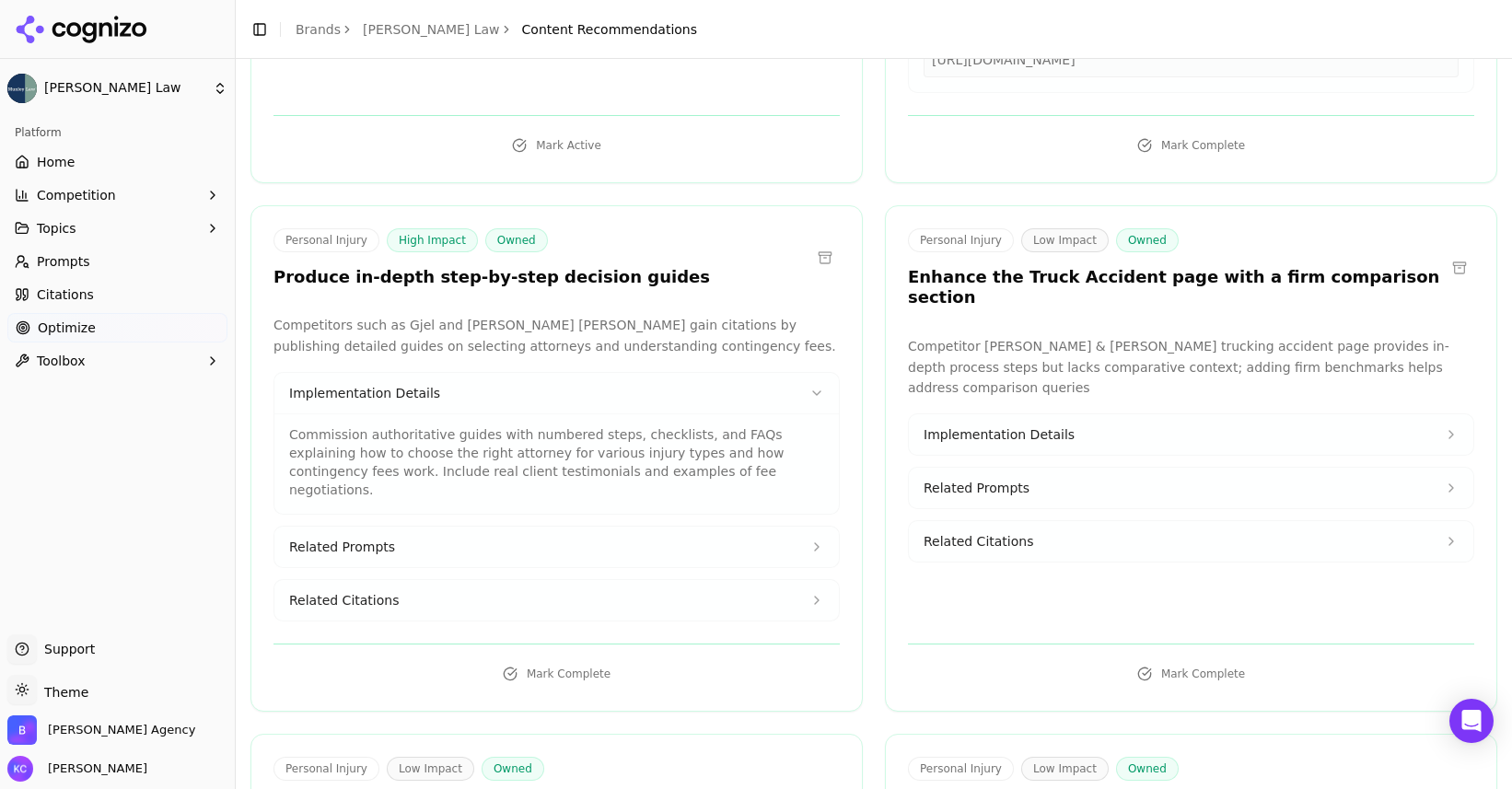
scroll to position [1338, 0]
click at [377, 537] on span "Related Prompts" at bounding box center [342, 546] width 105 height 19
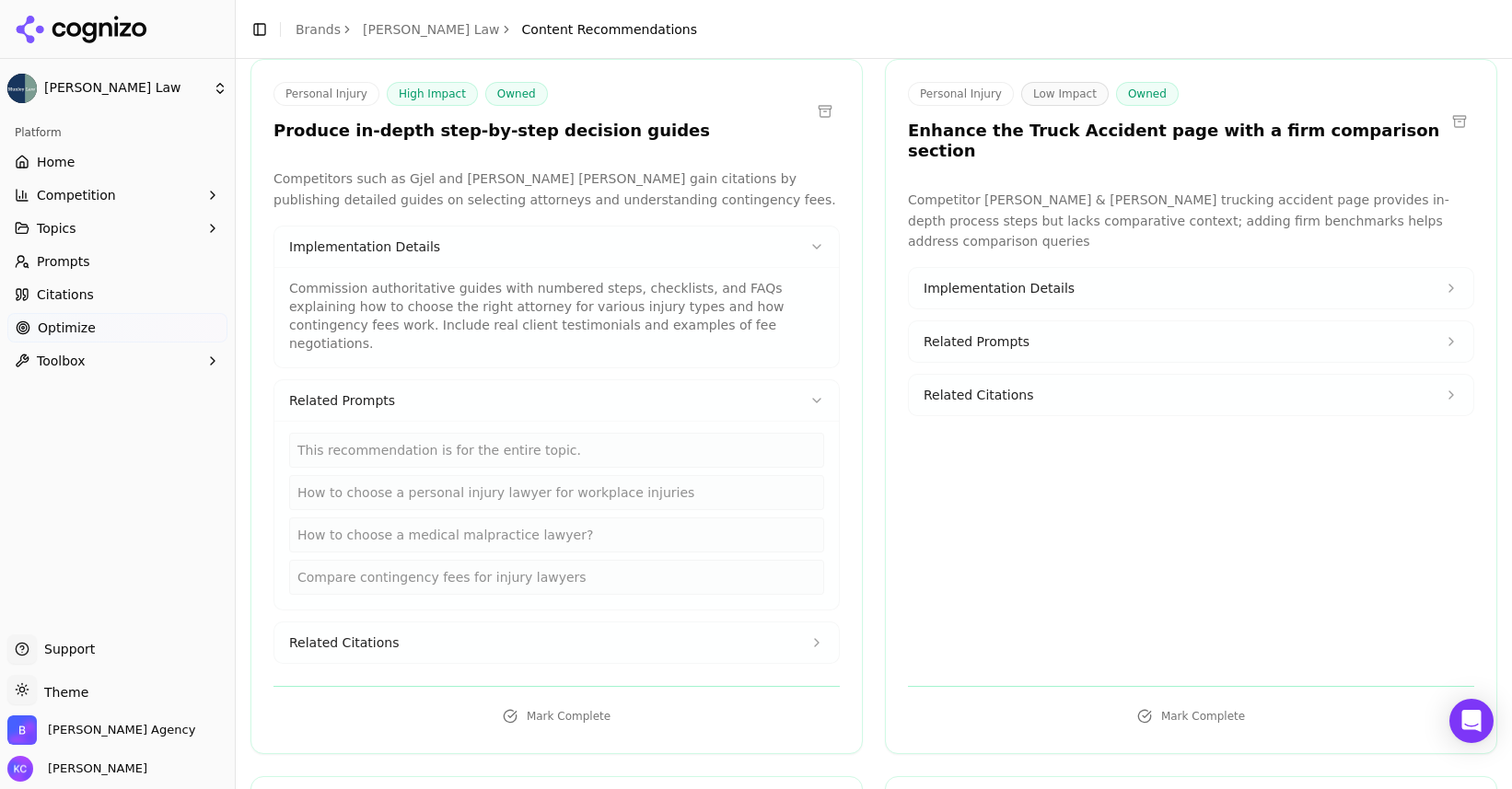
scroll to position [1491, 0]
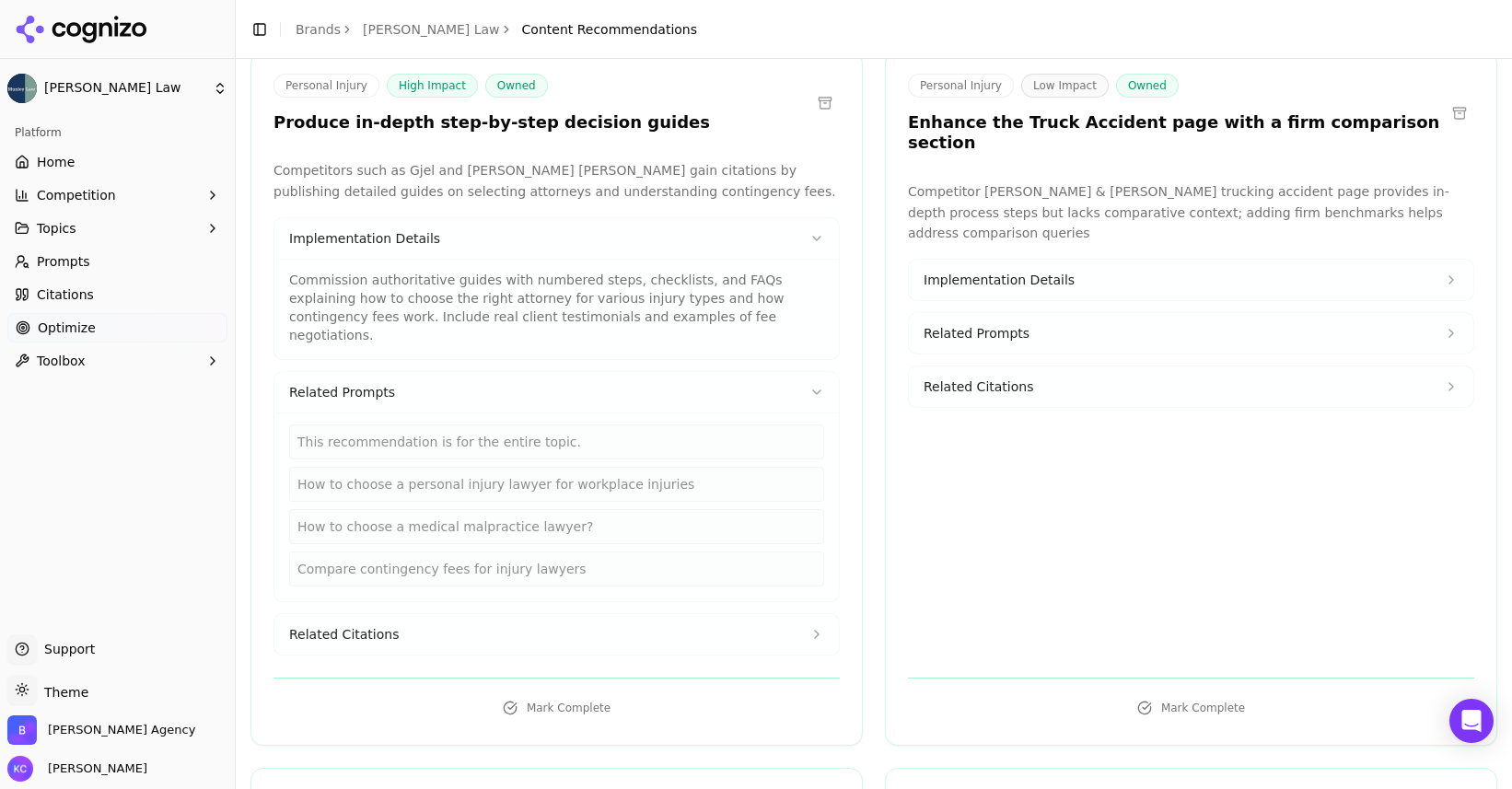
click at [375, 625] on span "Related Citations" at bounding box center [344, 634] width 109 height 19
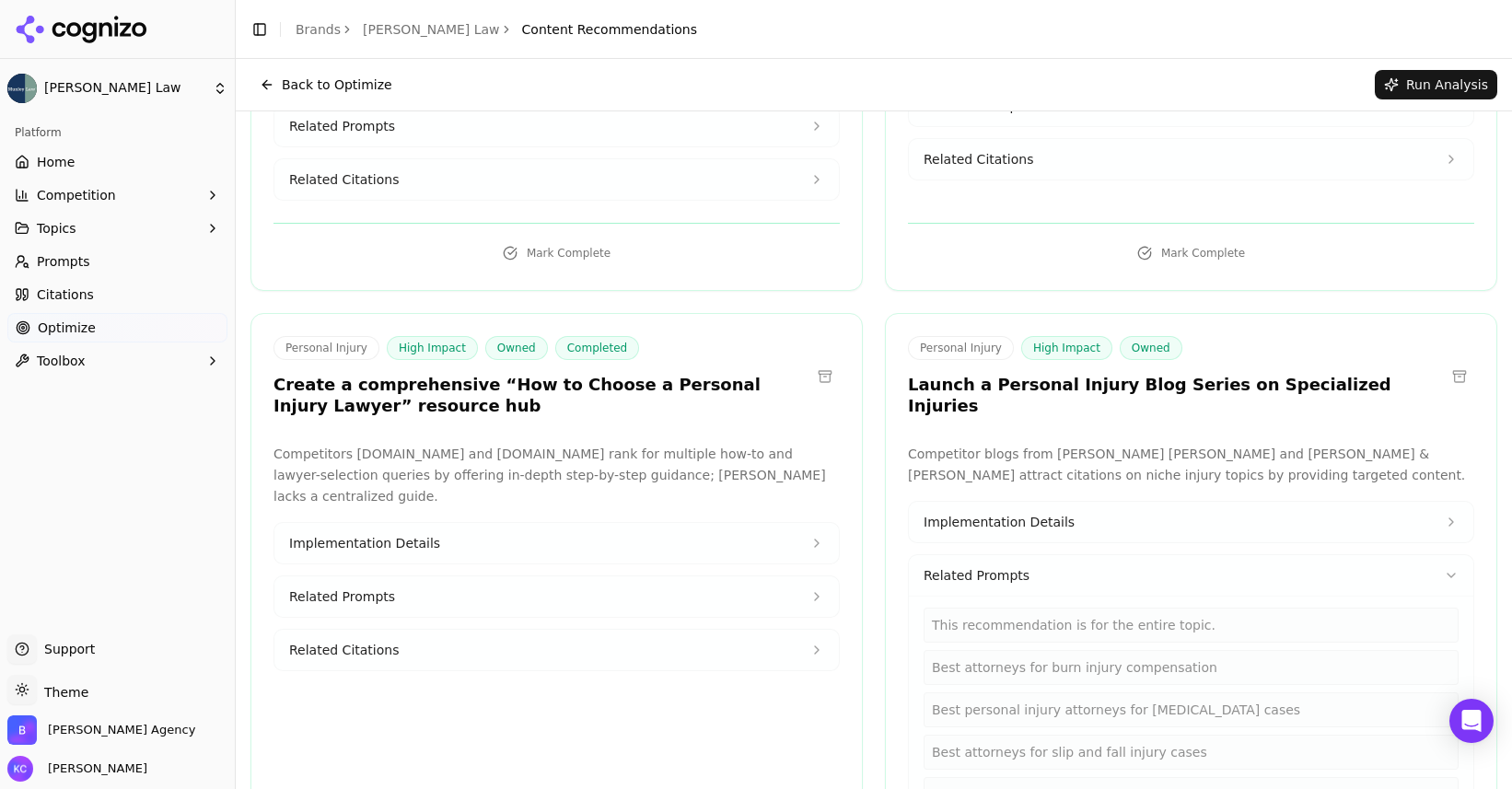
scroll to position [337, 0]
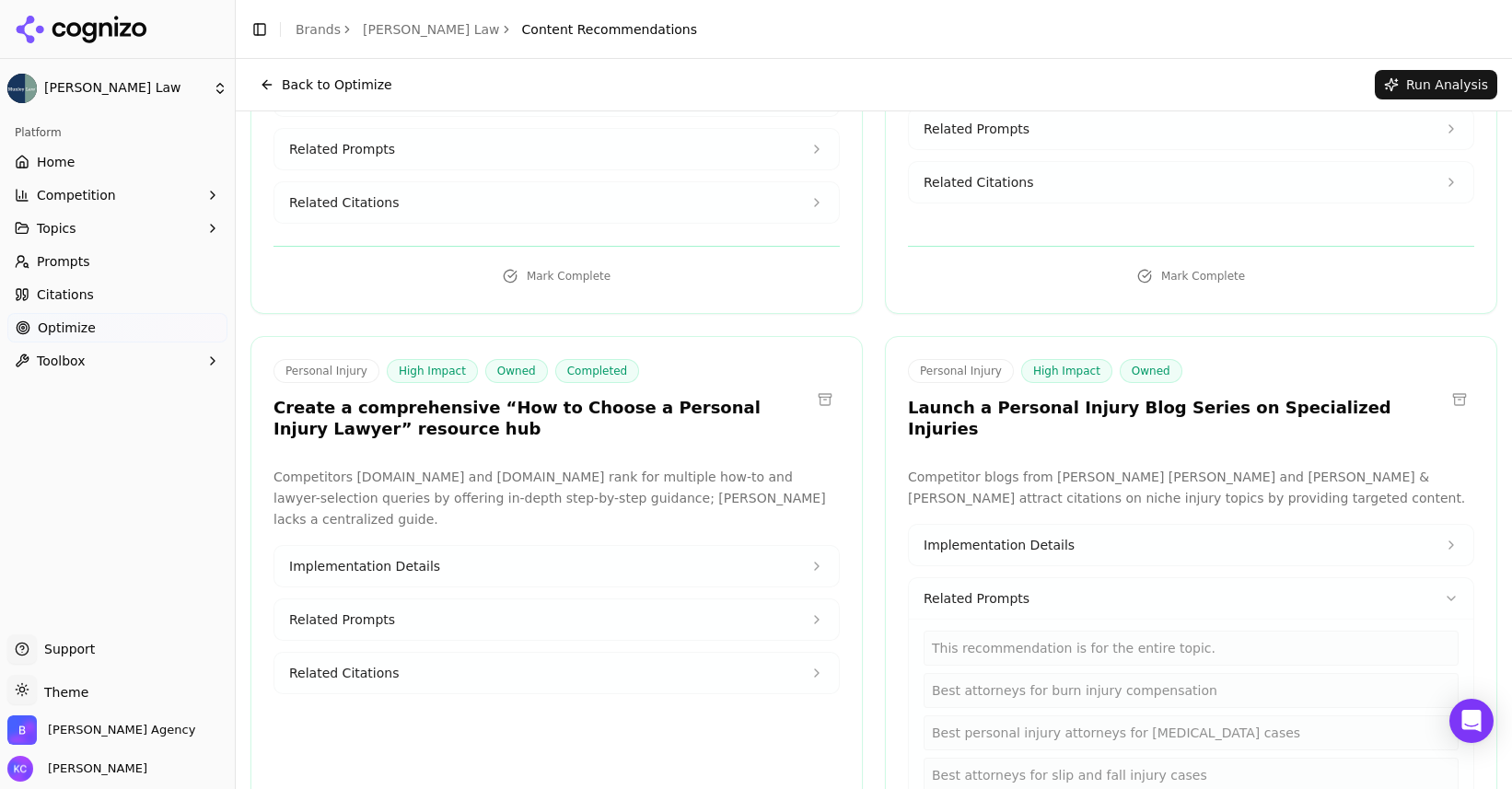
click at [451, 546] on button "Implementation Details" at bounding box center [557, 565] width 565 height 40
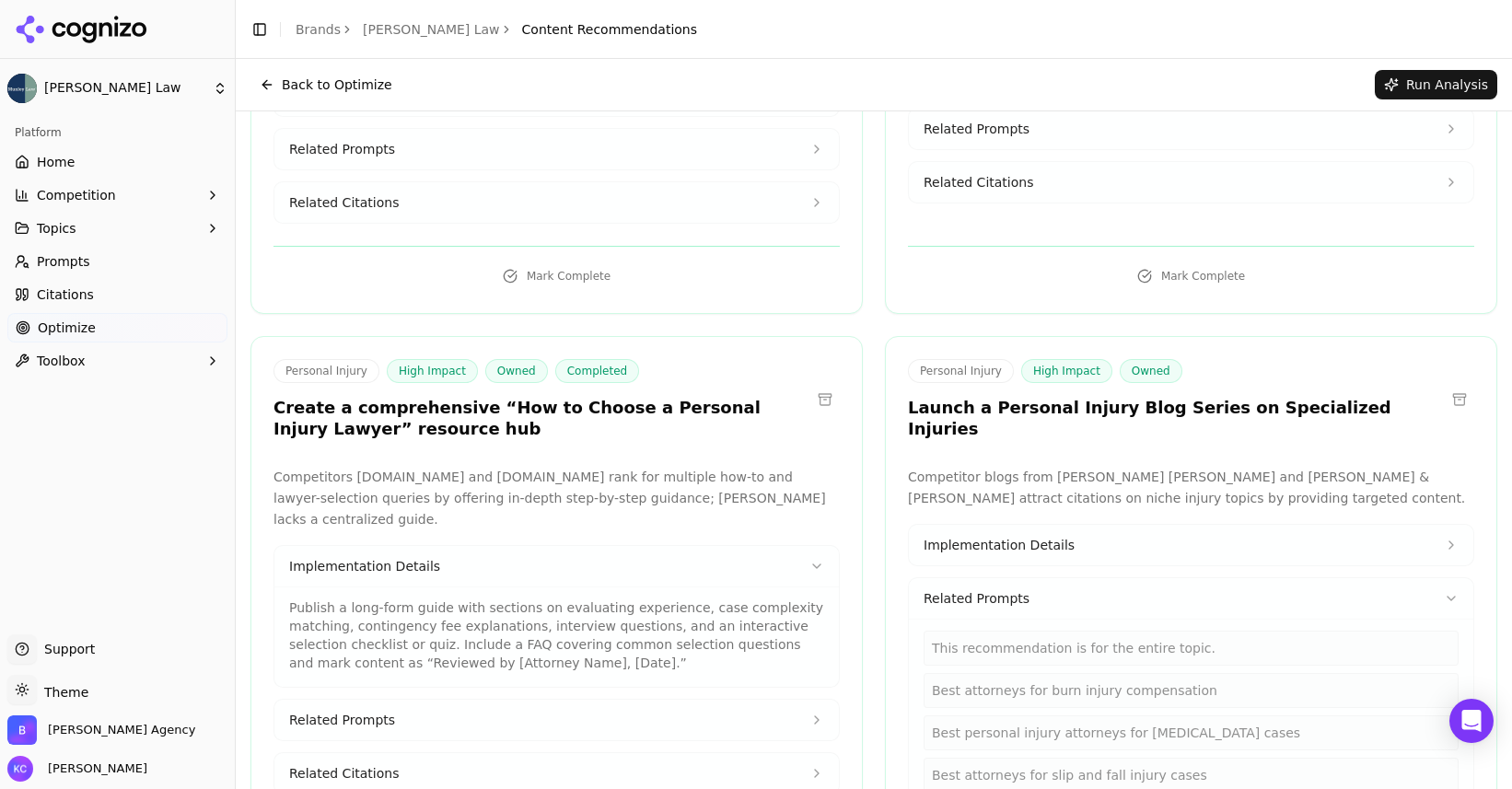
click at [357, 711] on span "Related Prompts" at bounding box center [342, 720] width 105 height 19
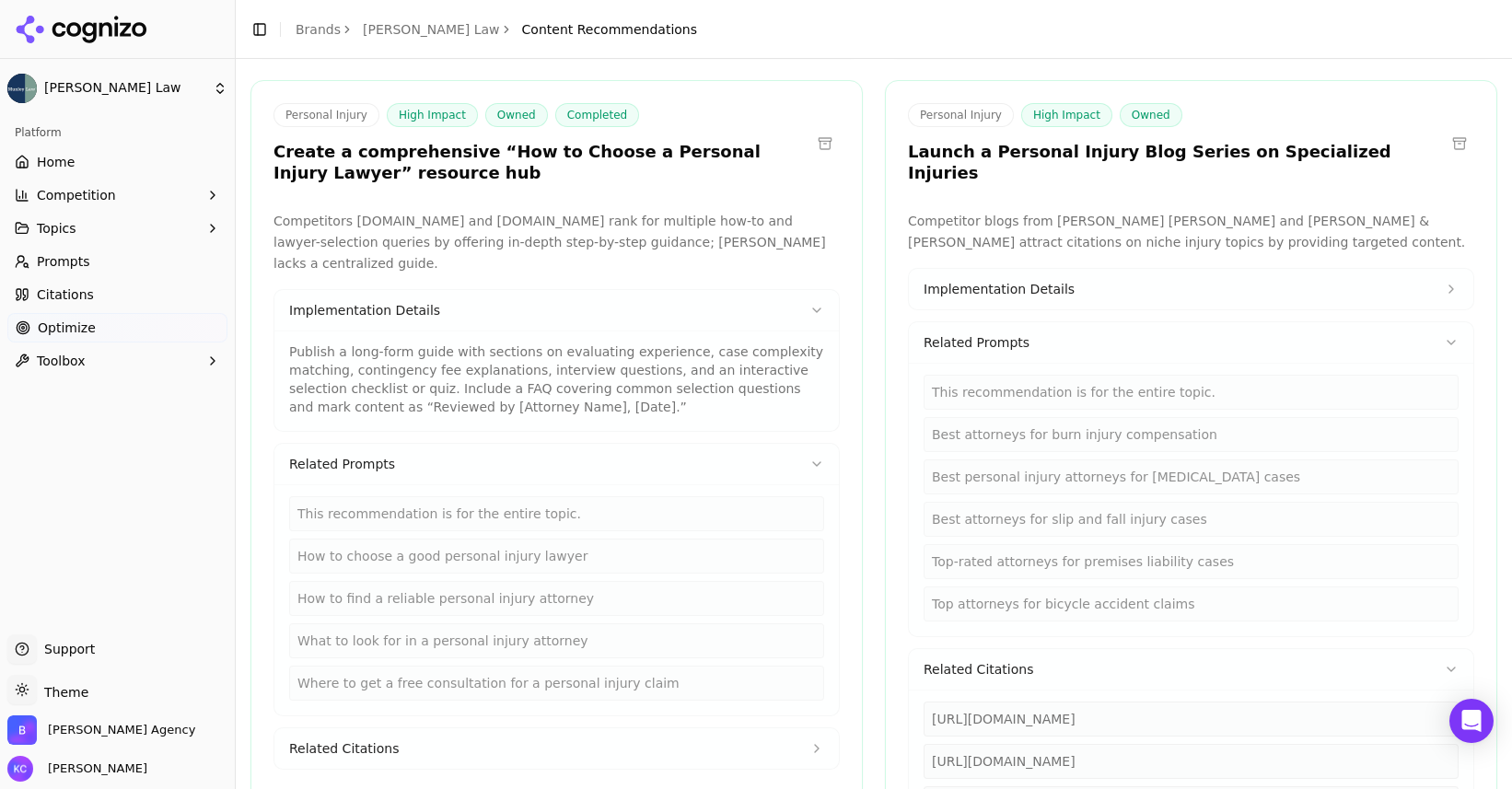
scroll to position [601, 0]
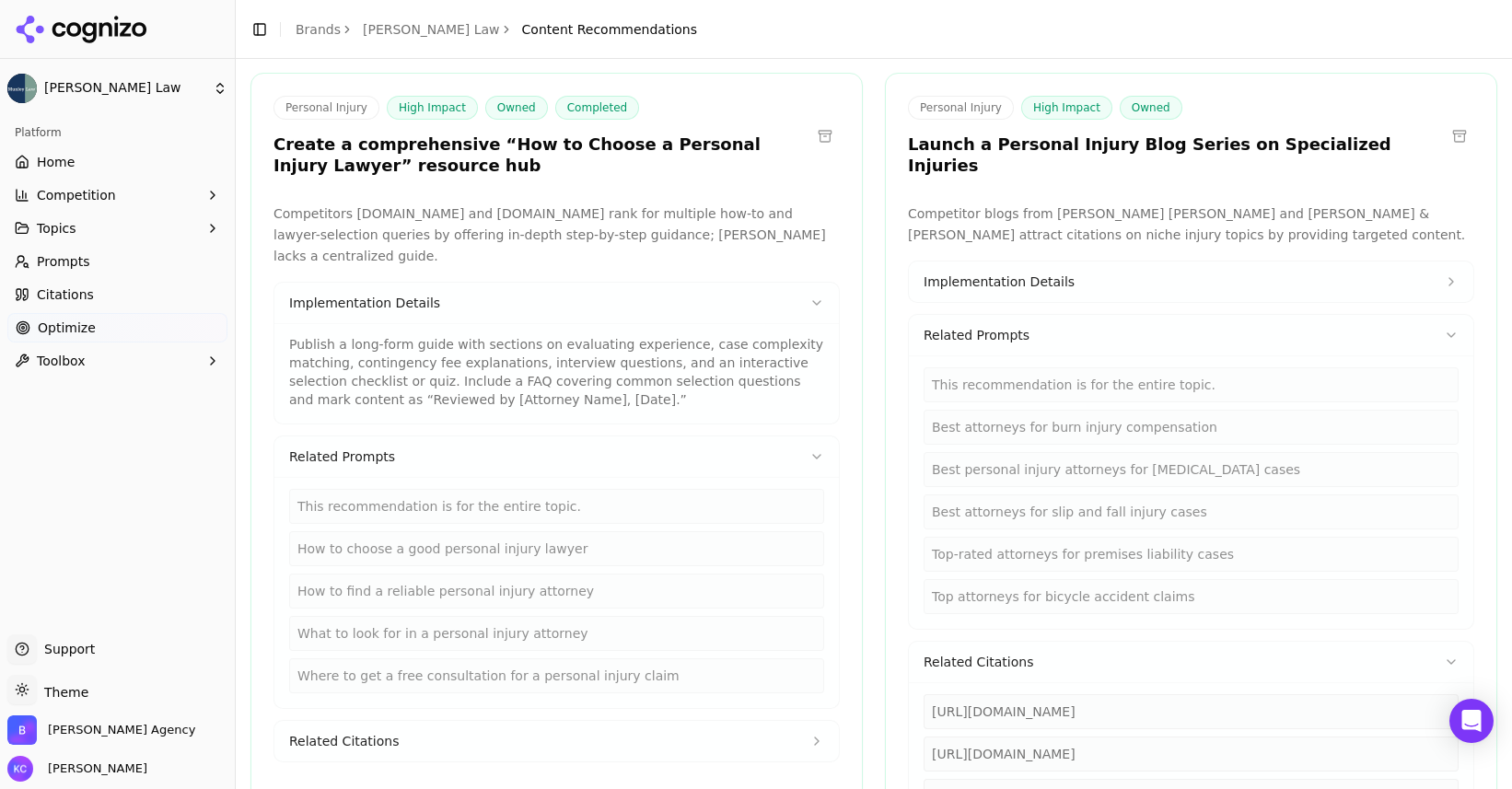
click at [378, 731] on span "Related Citations" at bounding box center [344, 740] width 109 height 19
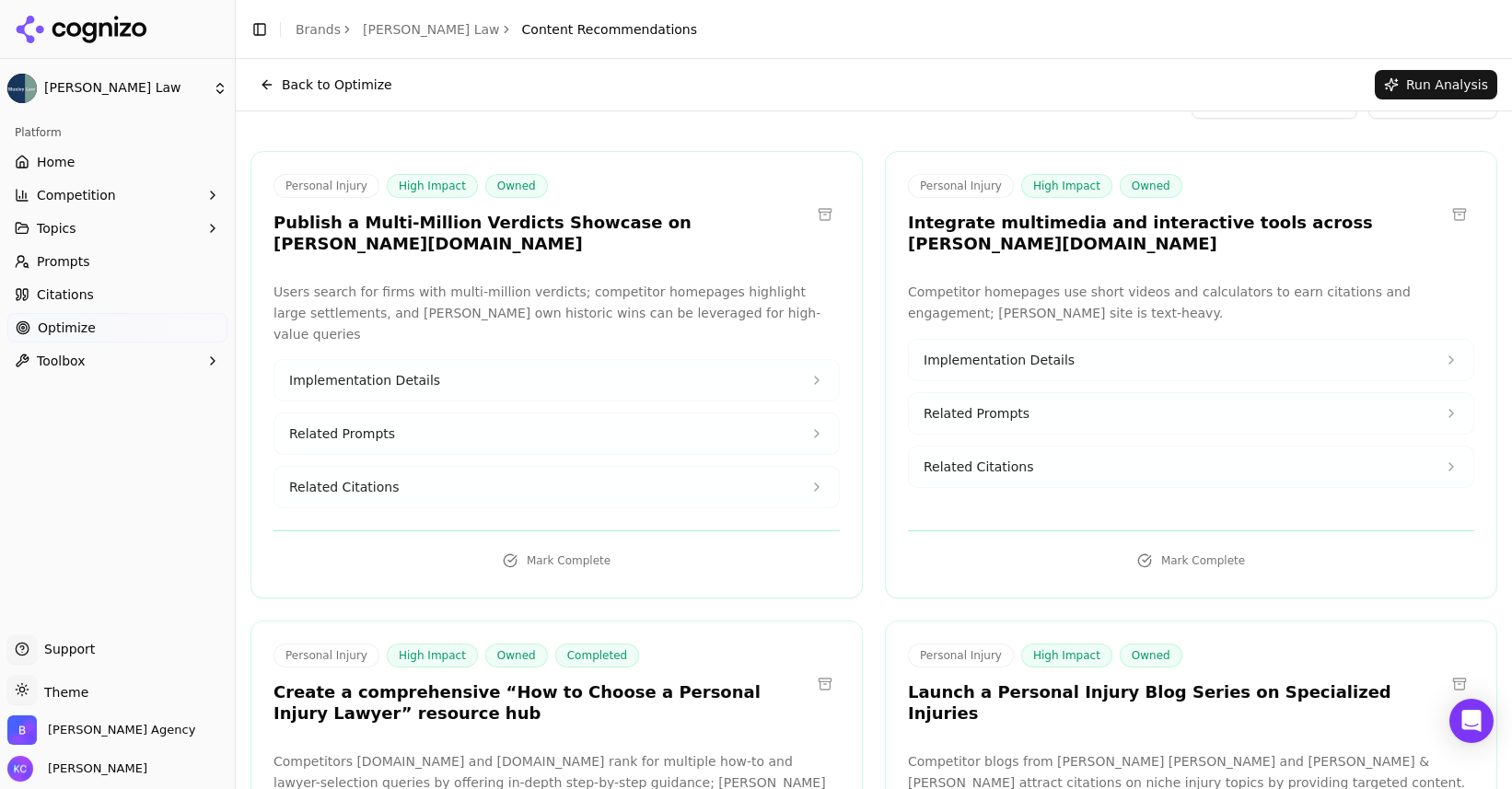
scroll to position [0, 0]
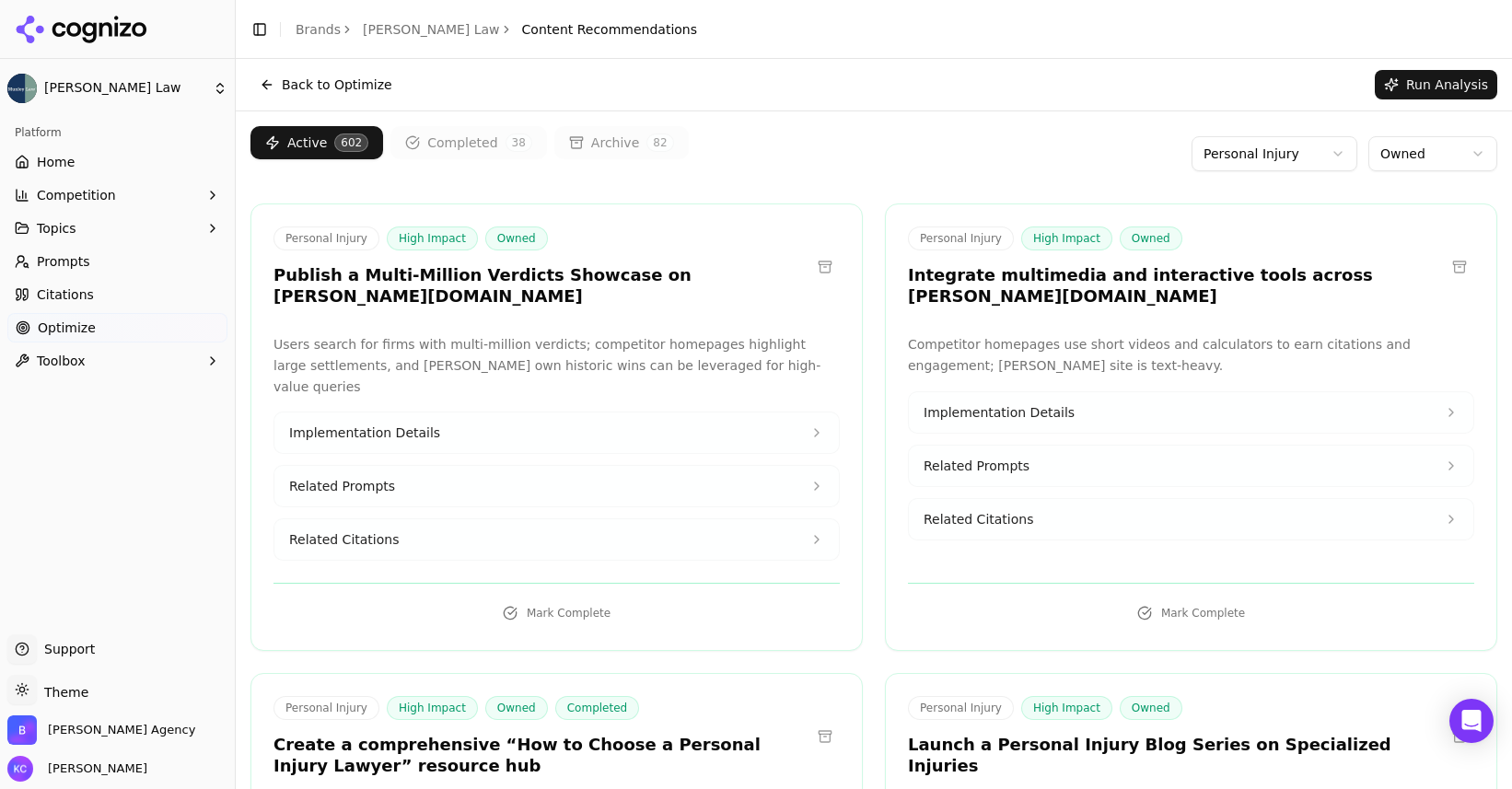
click at [1302, 152] on html "[PERSON_NAME] Law Platform Home Competition Topics Prompts Citations Optimize T…" at bounding box center [756, 394] width 1512 height 789
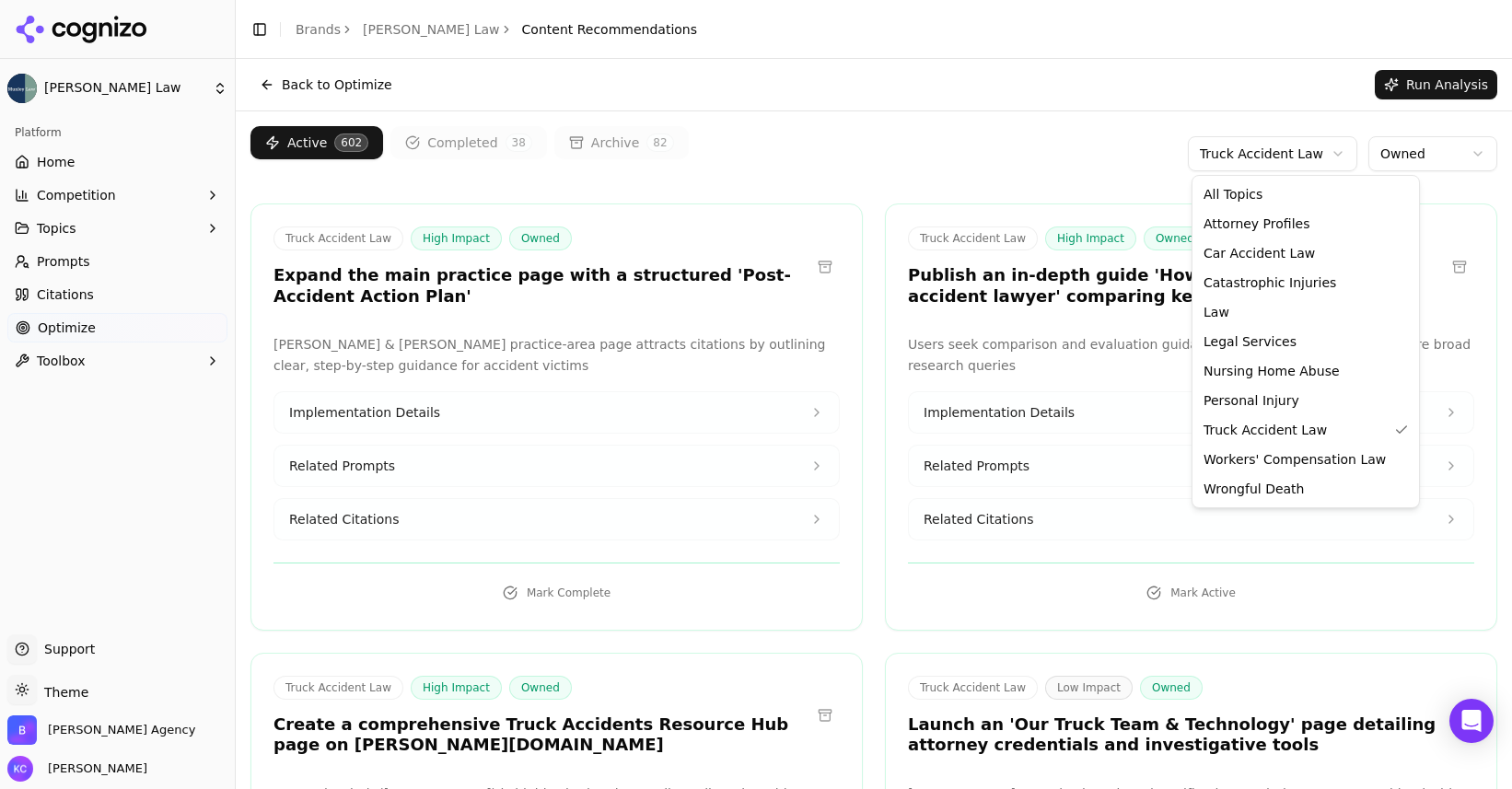
click at [1309, 152] on html "[PERSON_NAME] Law Platform Home Competition Topics Prompts Citations Optimize T…" at bounding box center [756, 394] width 1512 height 789
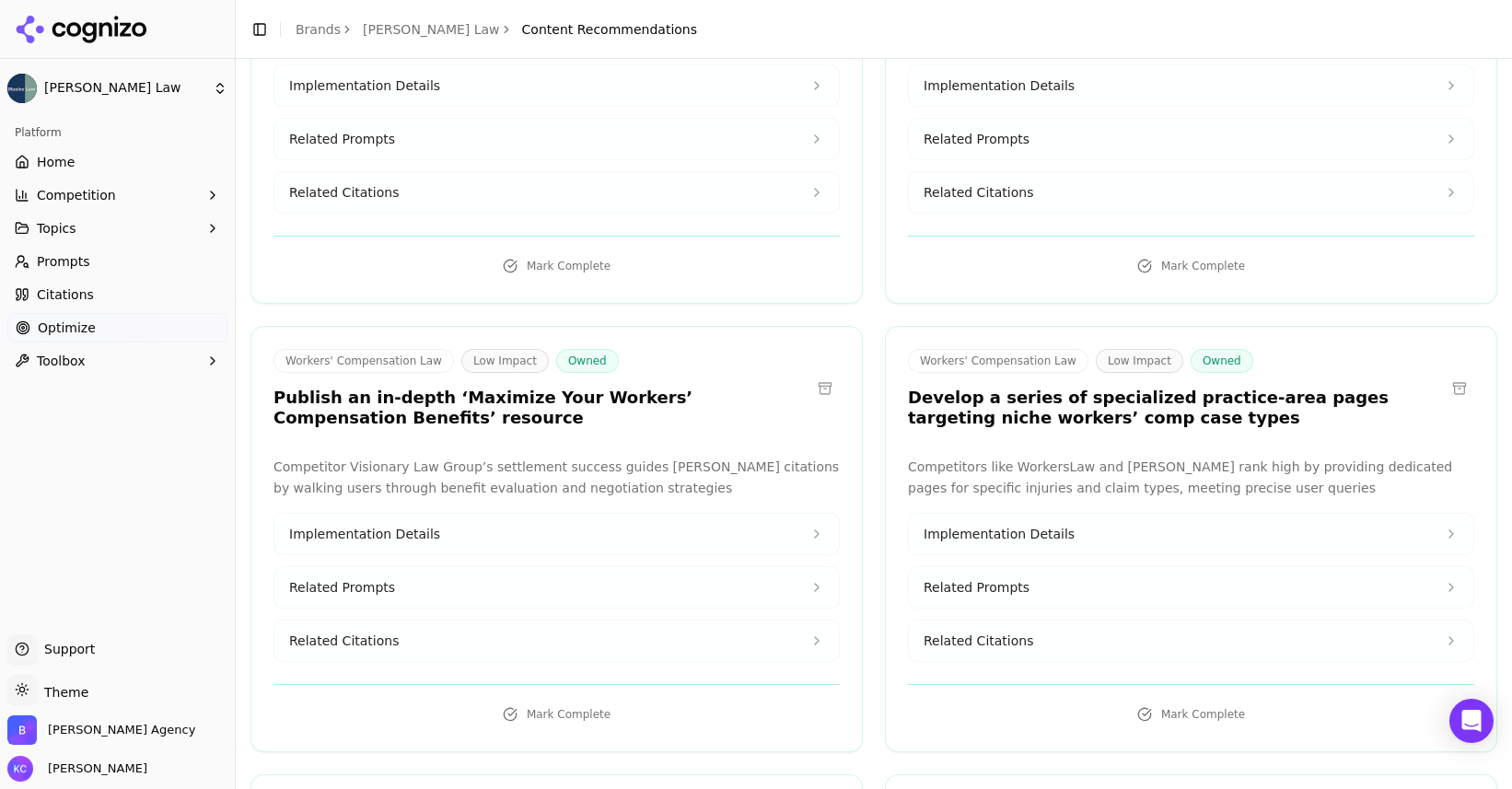
scroll to position [803, 0]
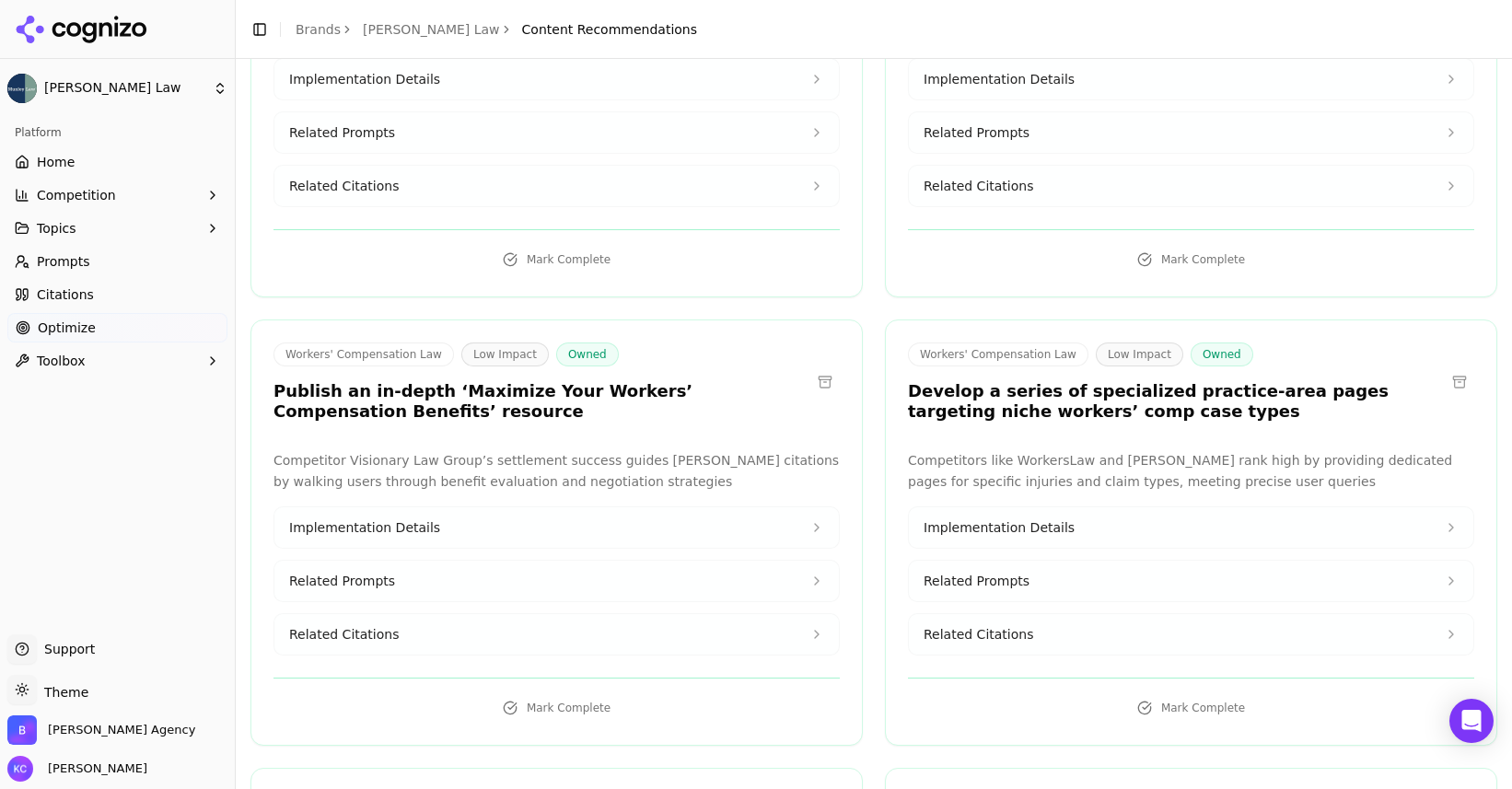
click at [402, 528] on span "Implementation Details" at bounding box center [364, 527] width 151 height 19
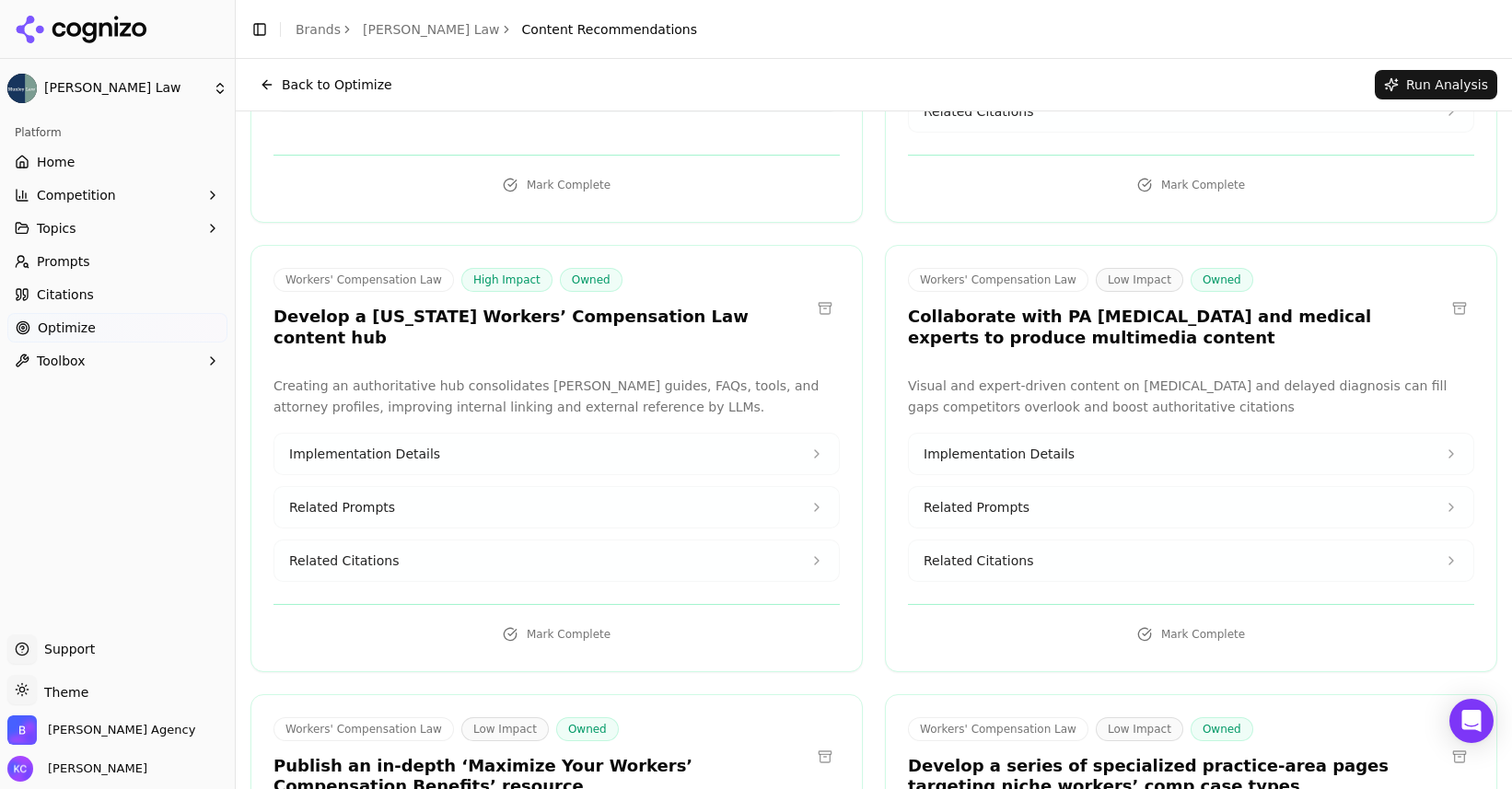
scroll to position [425, 0]
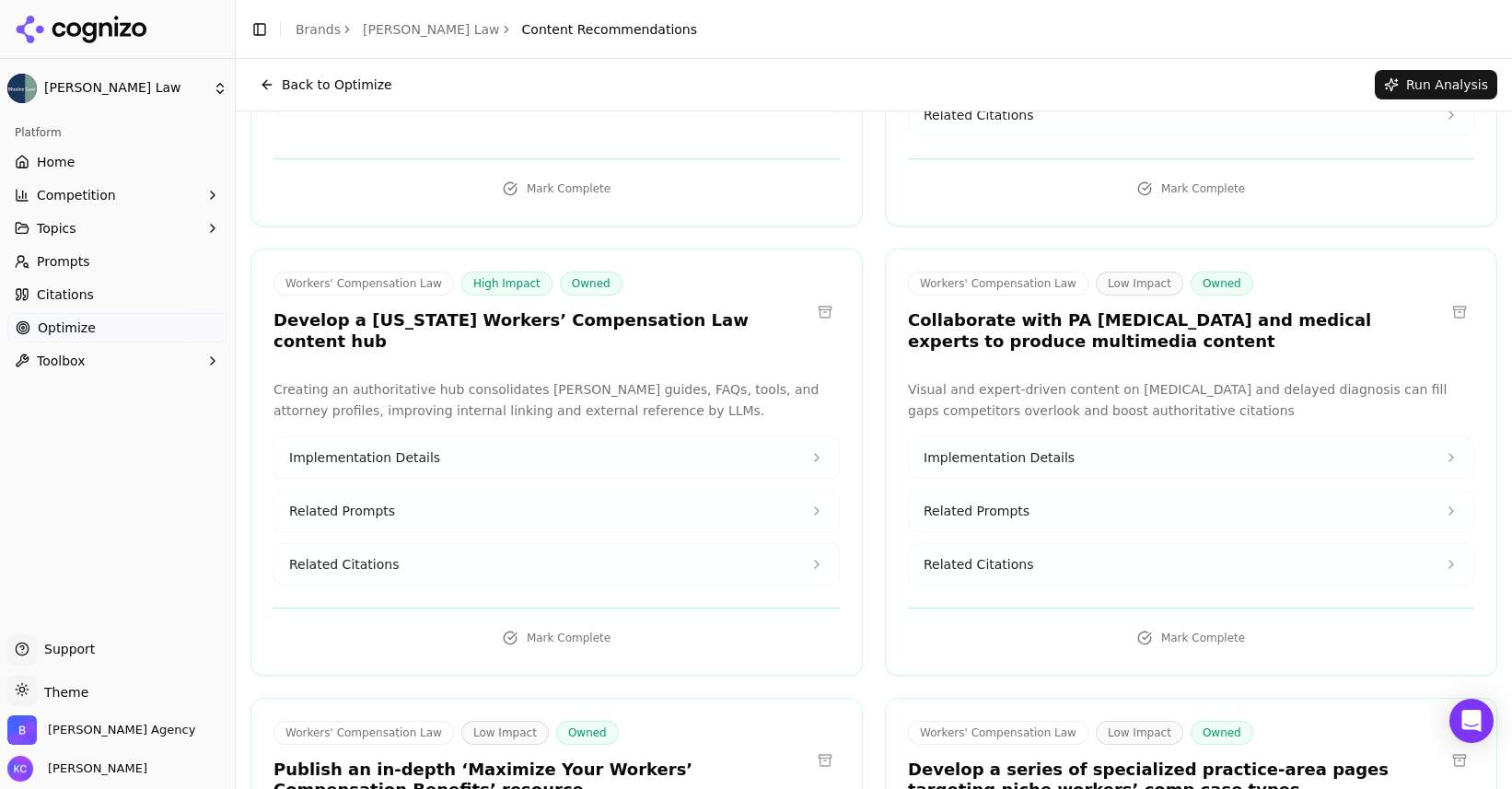
click at [405, 448] on span "Implementation Details" at bounding box center [364, 457] width 151 height 19
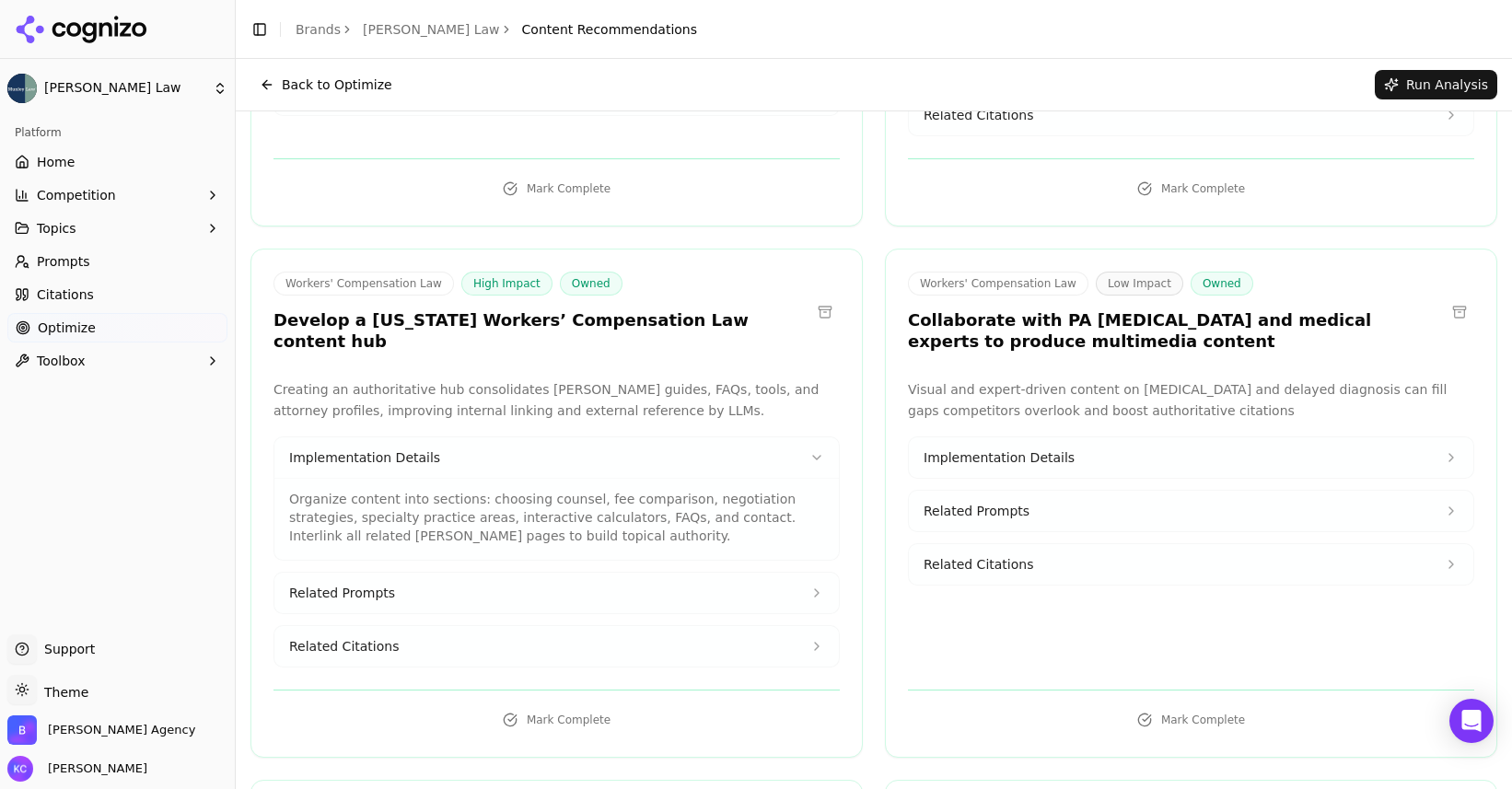
click at [415, 572] on button "Related Prompts" at bounding box center [557, 592] width 565 height 40
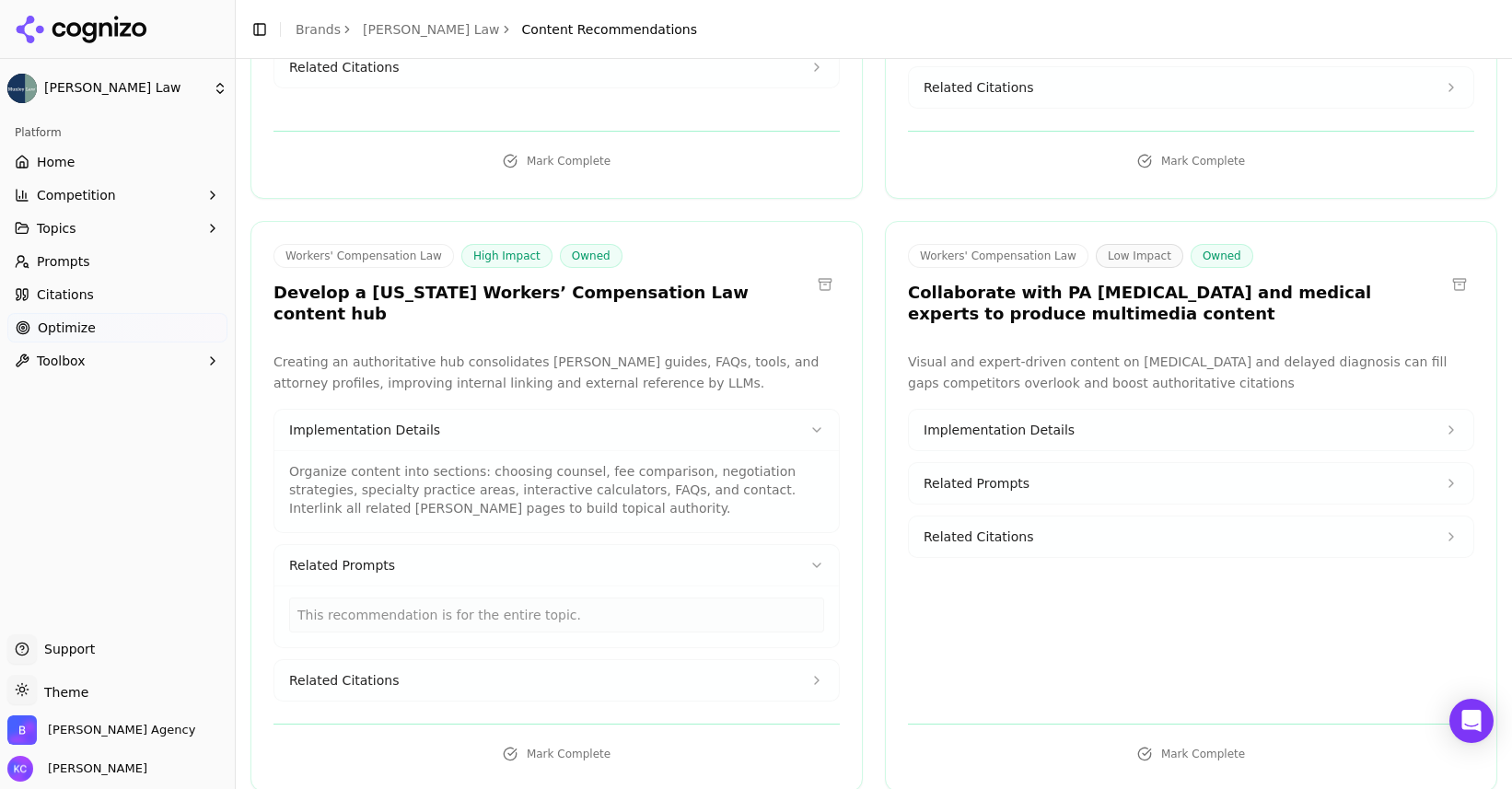
scroll to position [485, 0]
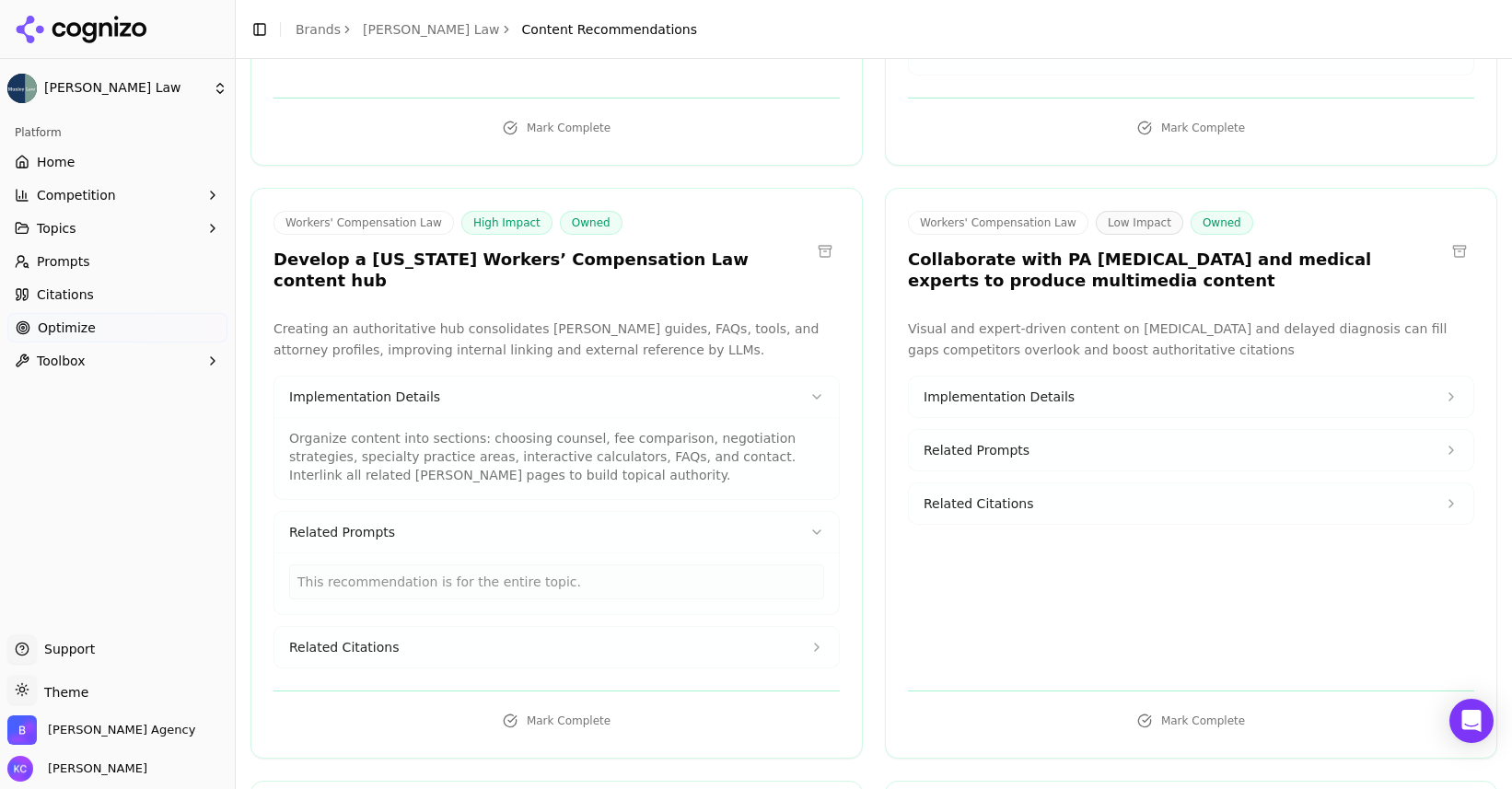
click at [339, 638] on span "Related Citations" at bounding box center [344, 646] width 109 height 19
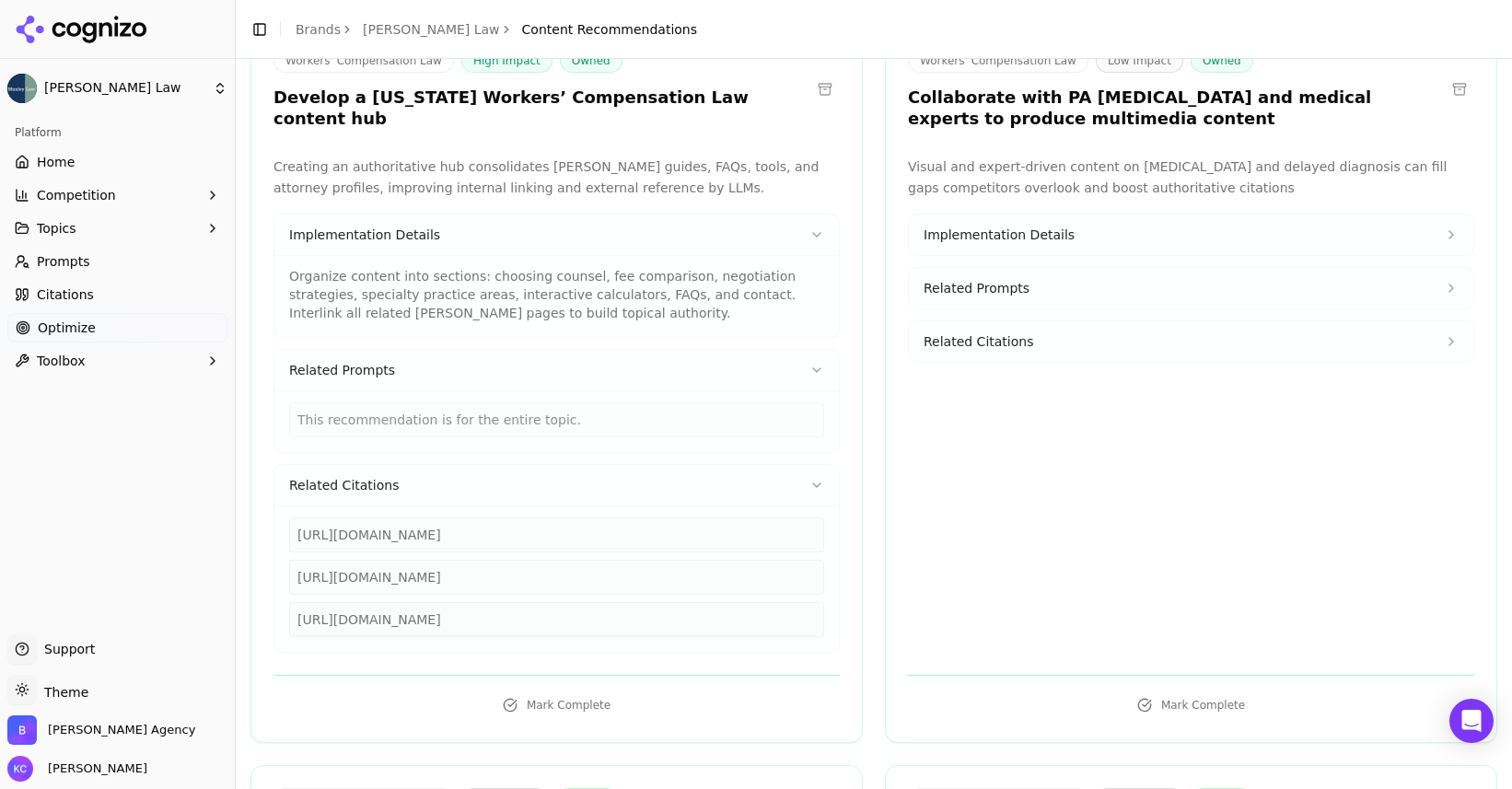
scroll to position [649, 0]
